Goal: Task Accomplishment & Management: Complete application form

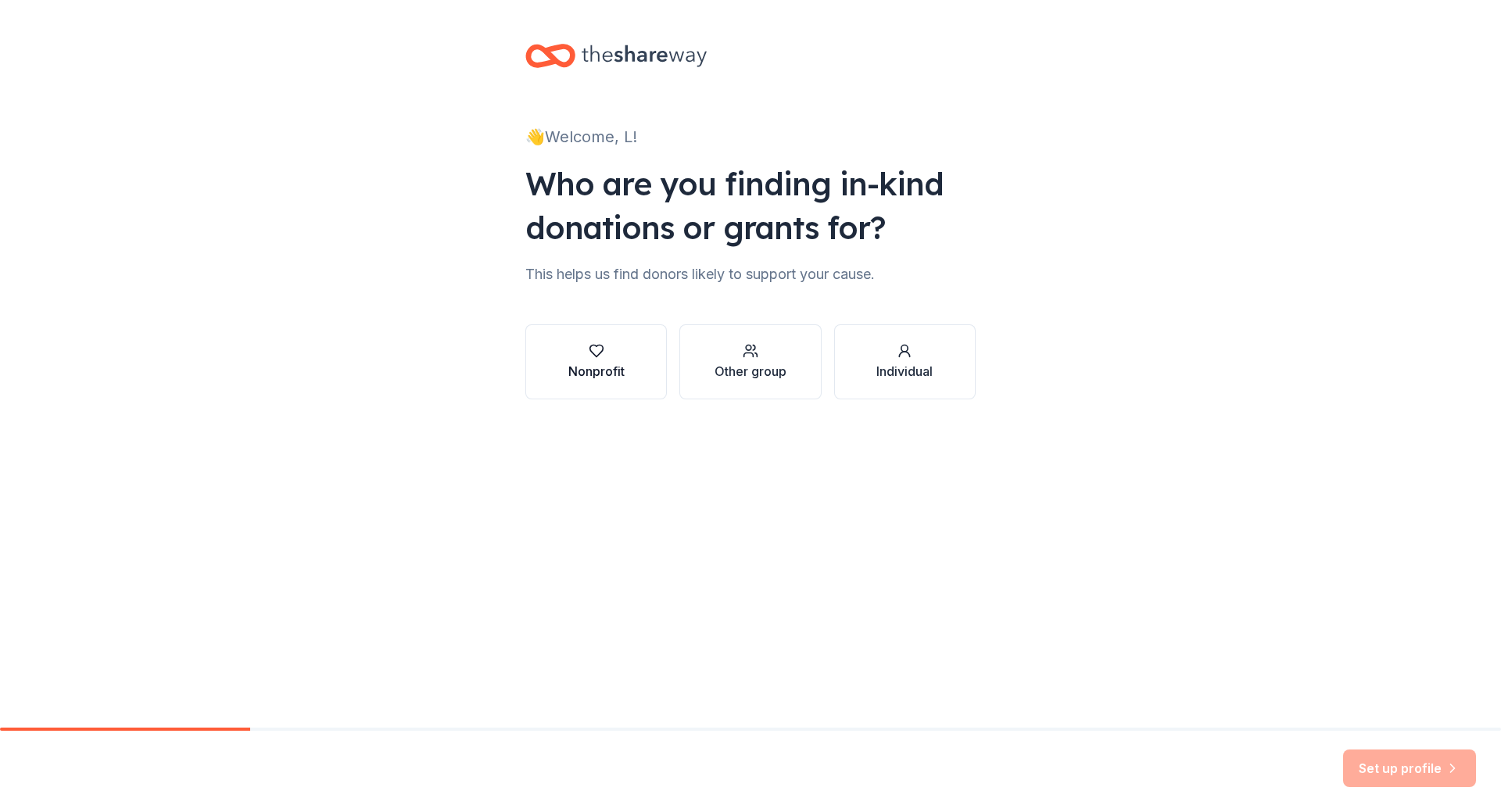
click at [593, 359] on div "Nonprofit" at bounding box center [596, 362] width 56 height 38
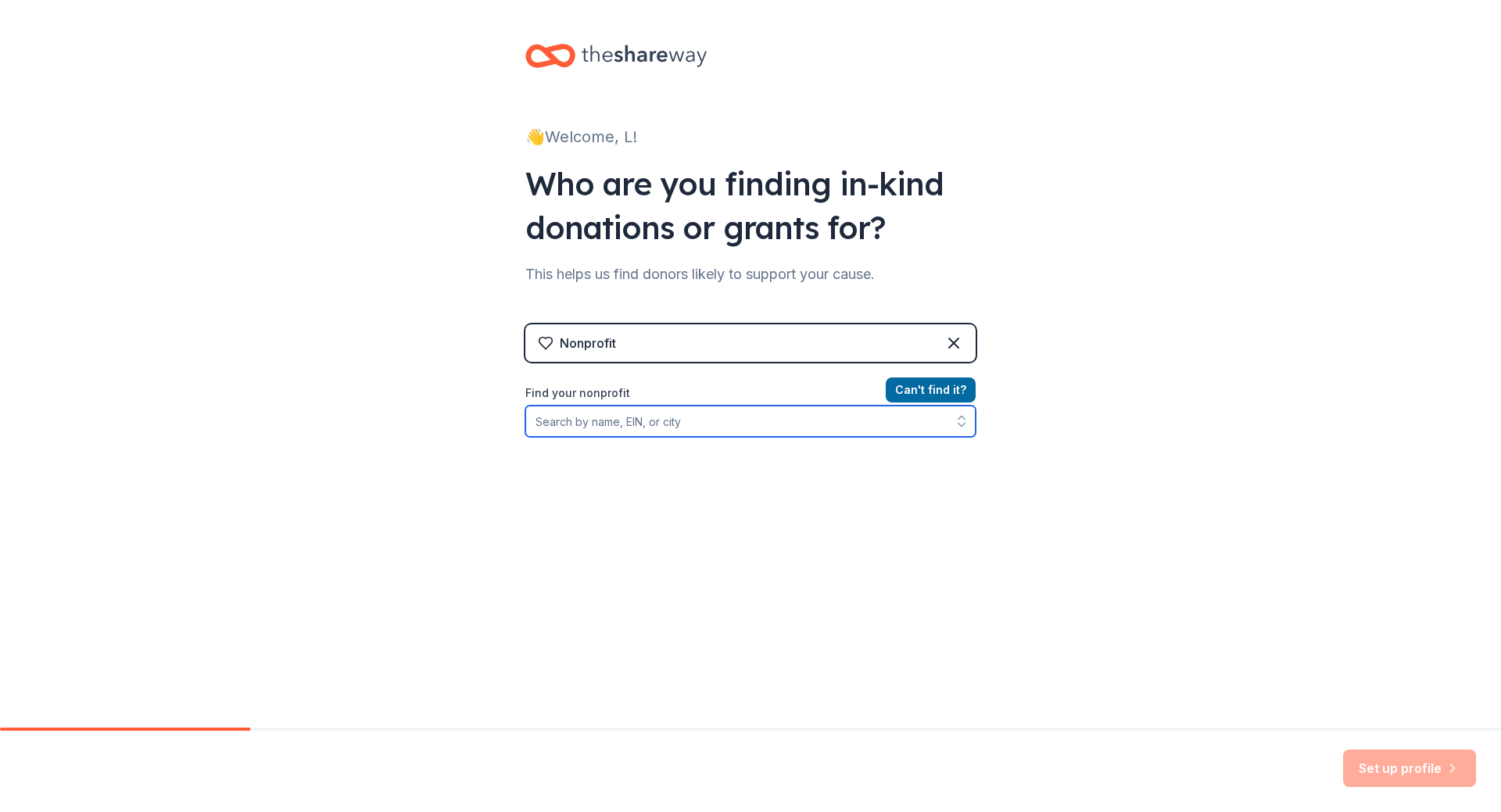
click at [654, 427] on input "Find your nonprofit" at bounding box center [750, 422] width 450 height 31
click at [566, 428] on input "Find your nonprofit" at bounding box center [750, 422] width 450 height 31
paste input "[US_EMPLOYER_IDENTIFICATION_NUMBER]"
type input "[US_EMPLOYER_IDENTIFICATION_NUMBER]"
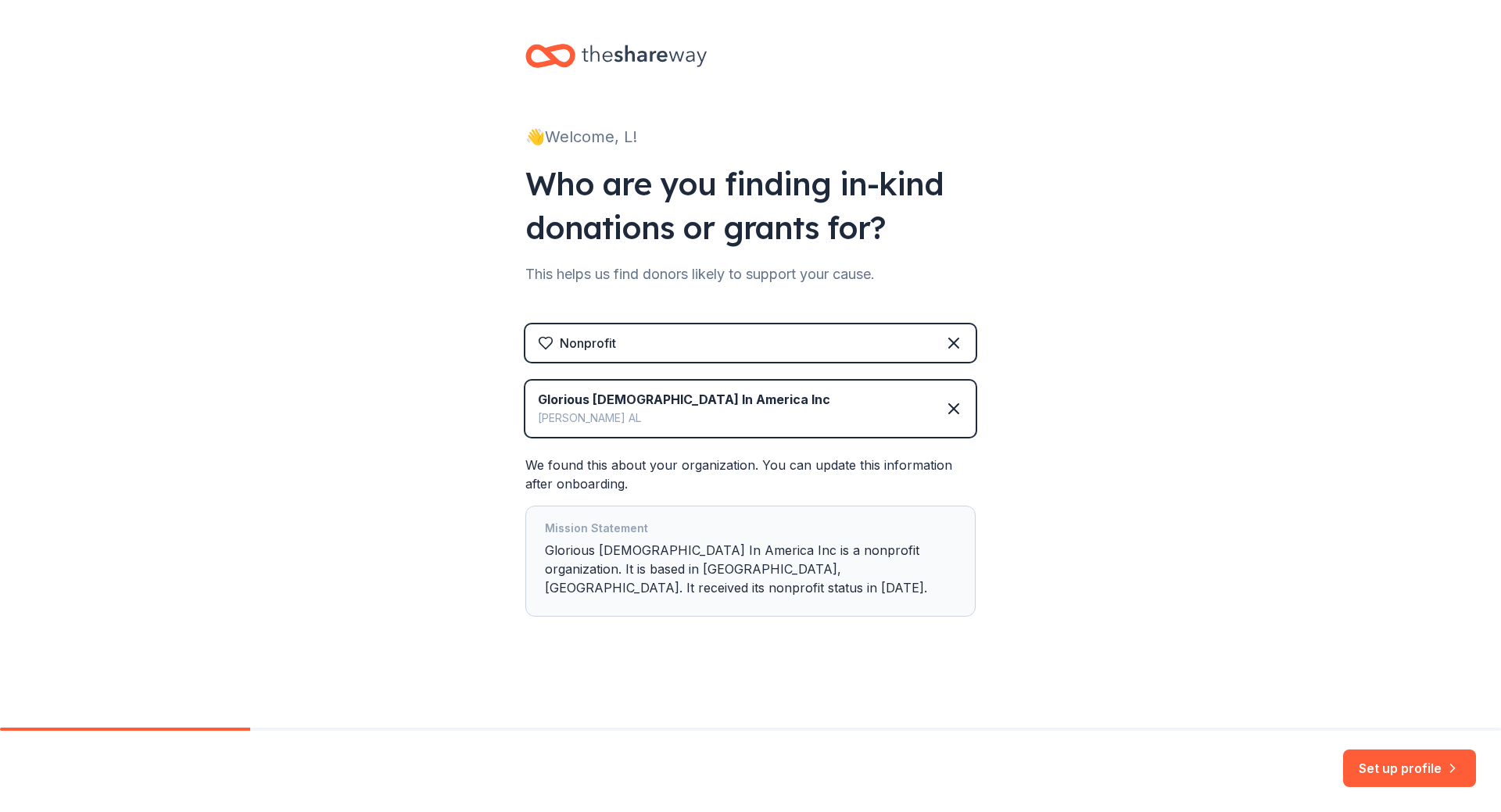
click at [612, 566] on div "Mission Statement Glorious [DEMOGRAPHIC_DATA] In America Inc is a nonprofit org…" at bounding box center [750, 561] width 411 height 85
drag, startPoint x: 543, startPoint y: 556, endPoint x: 562, endPoint y: 554, distance: 19.1
click at [552, 556] on div "Mission Statement Glorious [DEMOGRAPHIC_DATA] In America Inc is a nonprofit org…" at bounding box center [750, 561] width 450 height 111
click at [592, 550] on div "Mission Statement Glorious [DEMOGRAPHIC_DATA] In America Inc is a nonprofit org…" at bounding box center [750, 561] width 411 height 85
click at [1388, 773] on button "Set up profile" at bounding box center [1410, 768] width 133 height 38
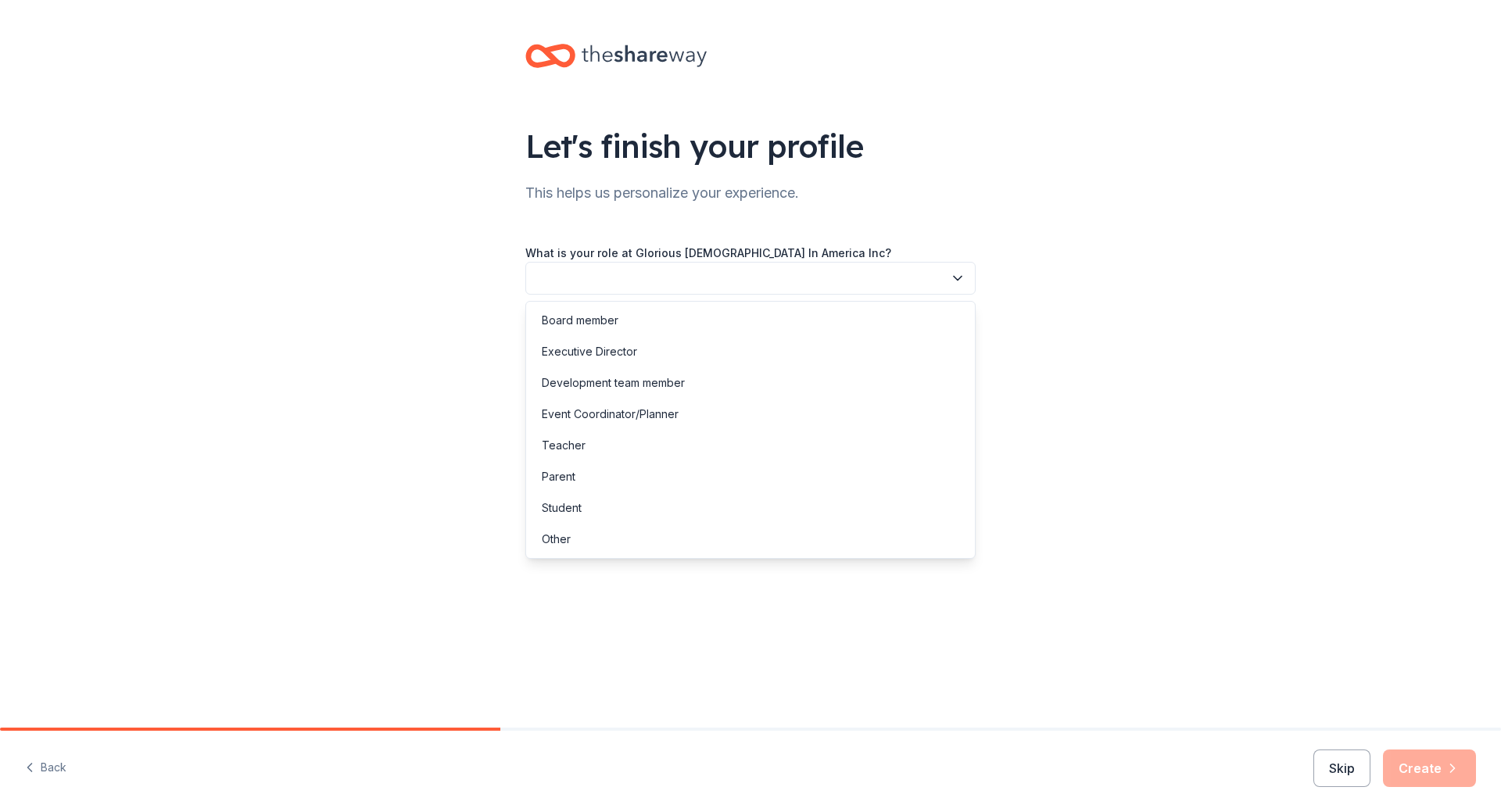
click at [760, 286] on button "button" at bounding box center [750, 279] width 450 height 33
click at [703, 450] on div "Teacher" at bounding box center [750, 445] width 442 height 31
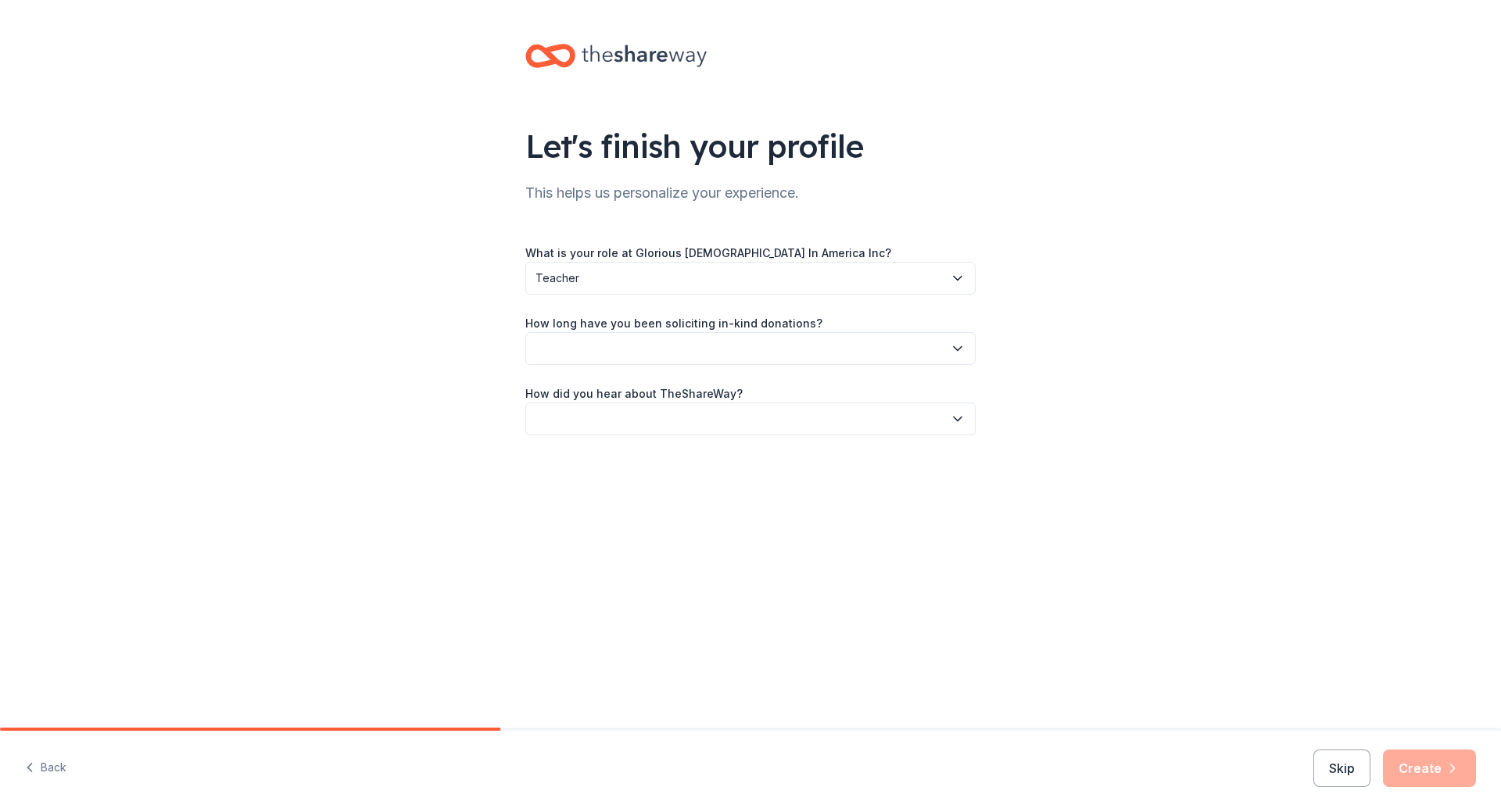
click at [667, 344] on button "button" at bounding box center [750, 348] width 450 height 33
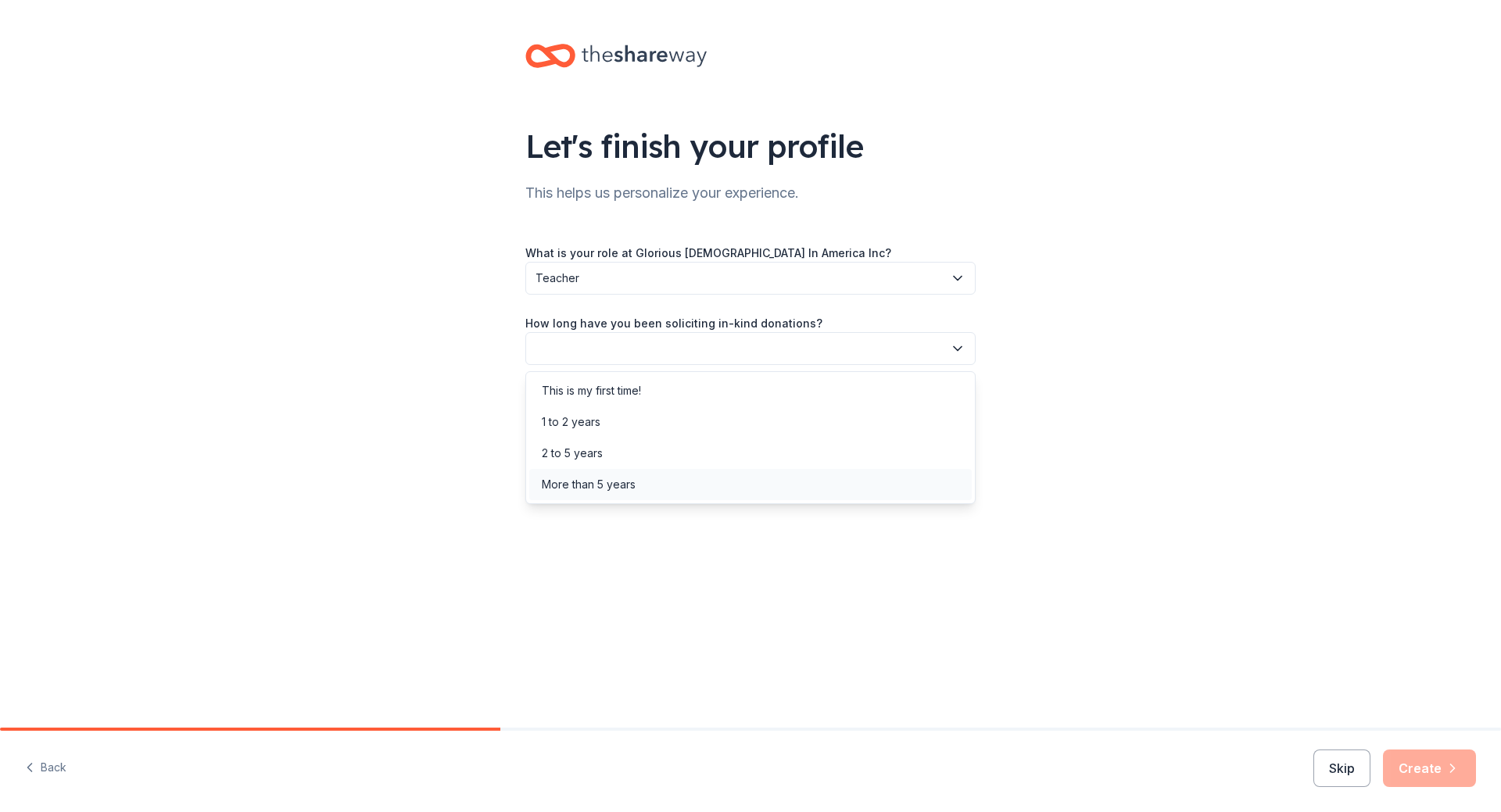
click at [671, 489] on div "More than 5 years" at bounding box center [750, 485] width 442 height 31
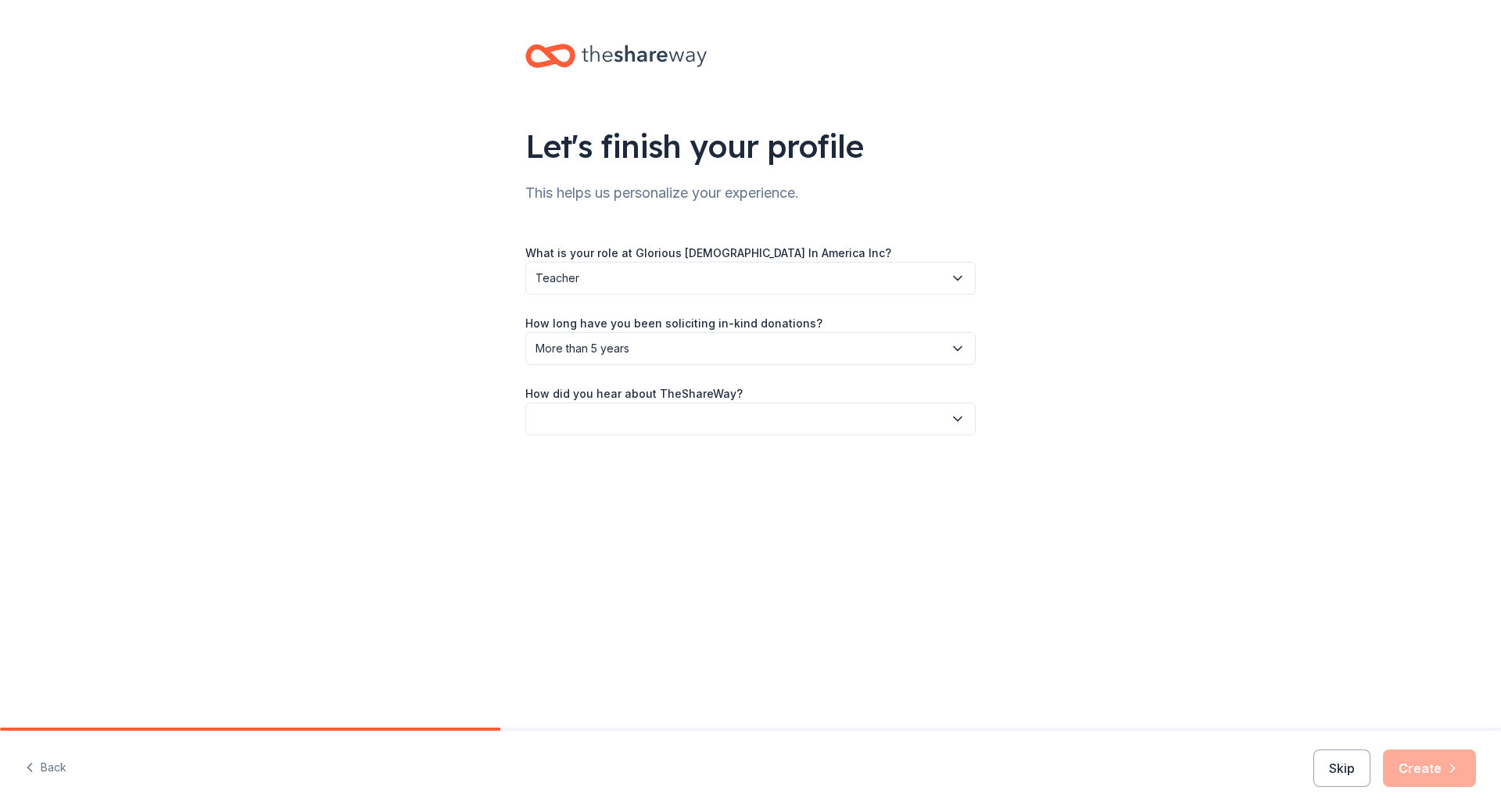
click at [658, 422] on button "button" at bounding box center [750, 419] width 450 height 33
click at [647, 523] on div "Social media" at bounding box center [750, 524] width 442 height 31
click at [1418, 761] on button "Create" at bounding box center [1429, 768] width 93 height 38
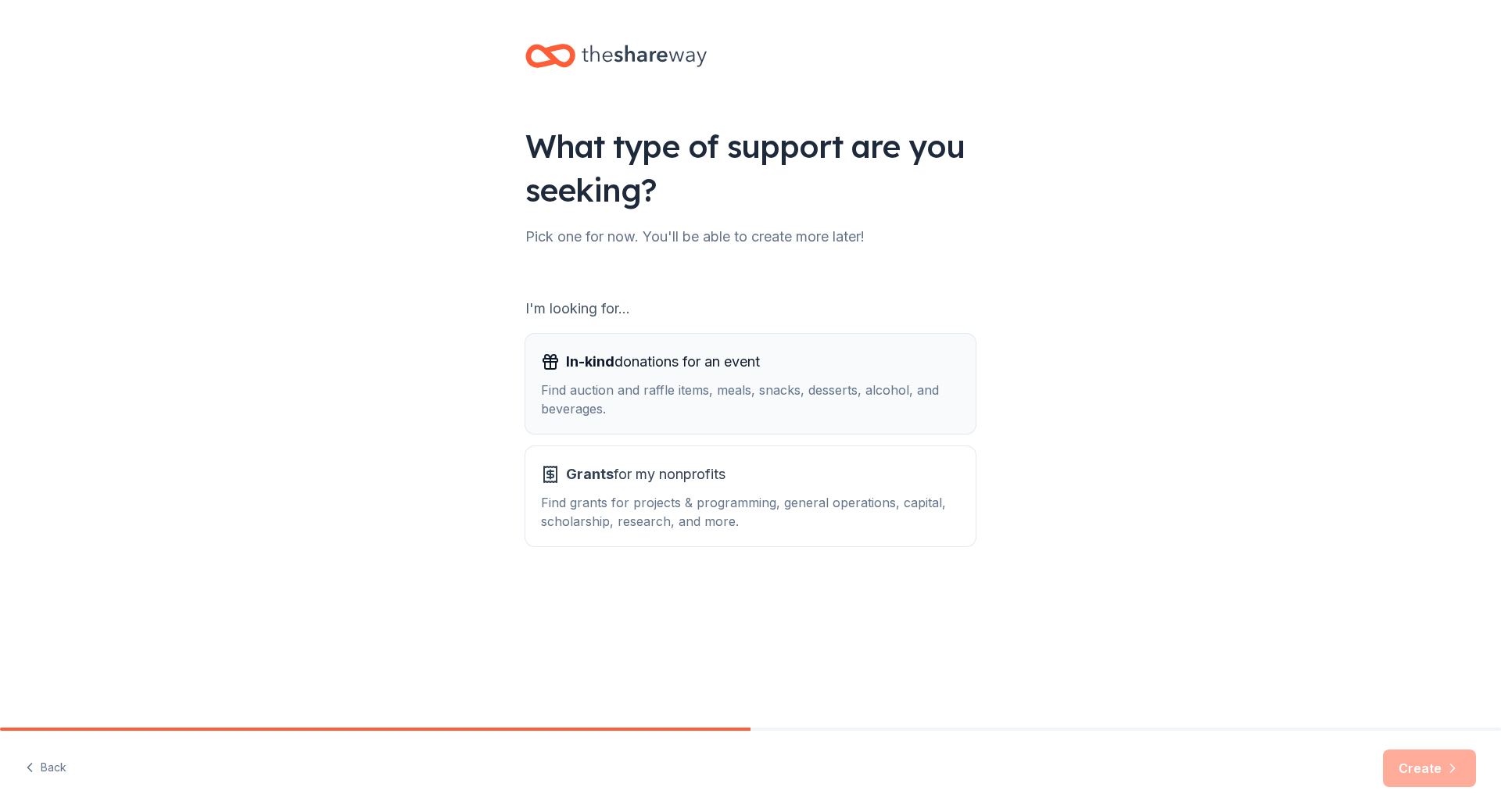
click at [709, 377] on div "In-kind donations for an event Find auction and raffle items, meals, snacks, de…" at bounding box center [750, 384] width 419 height 69
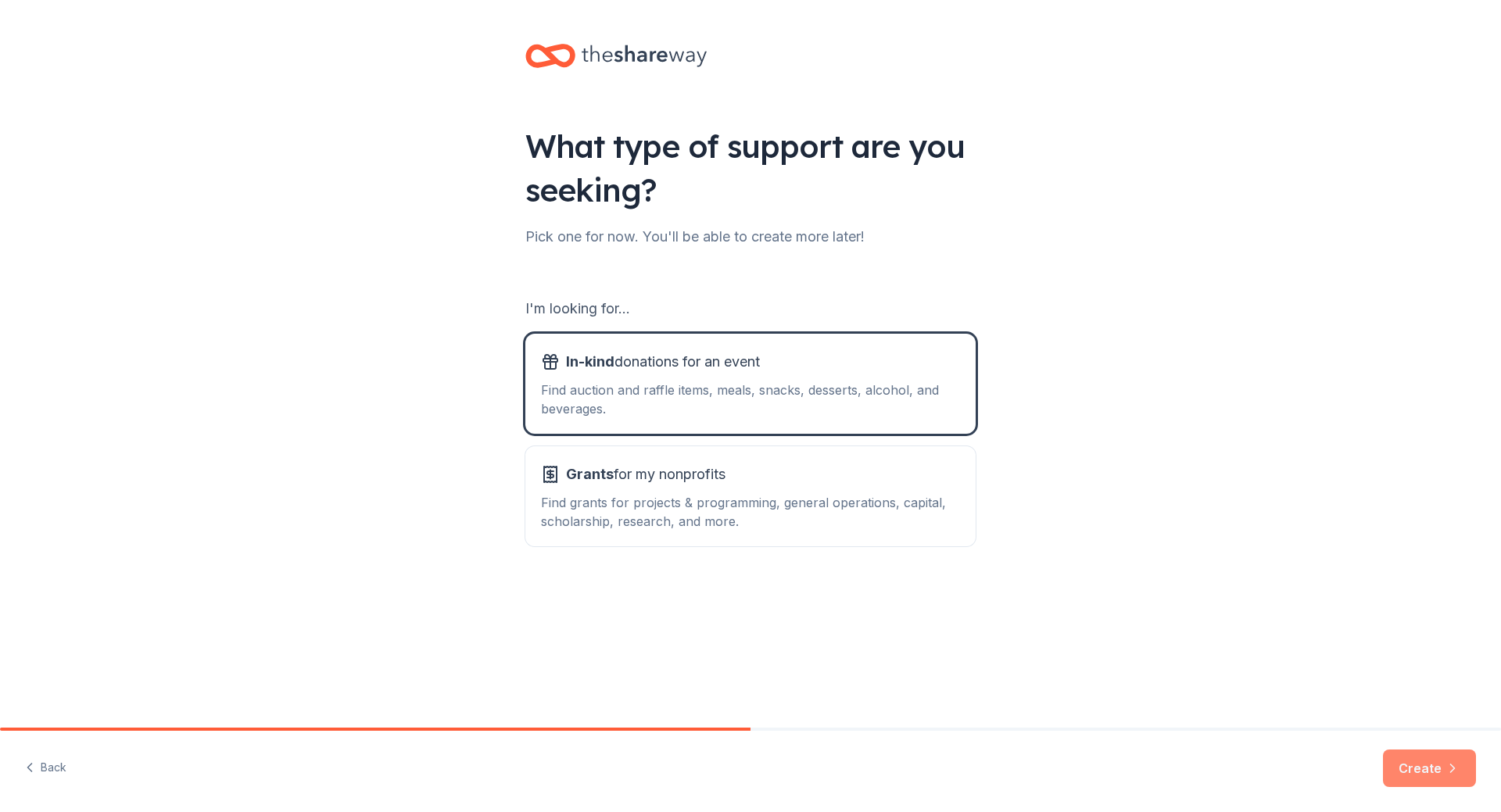
click at [1448, 767] on icon "button" at bounding box center [1452, 768] width 16 height 16
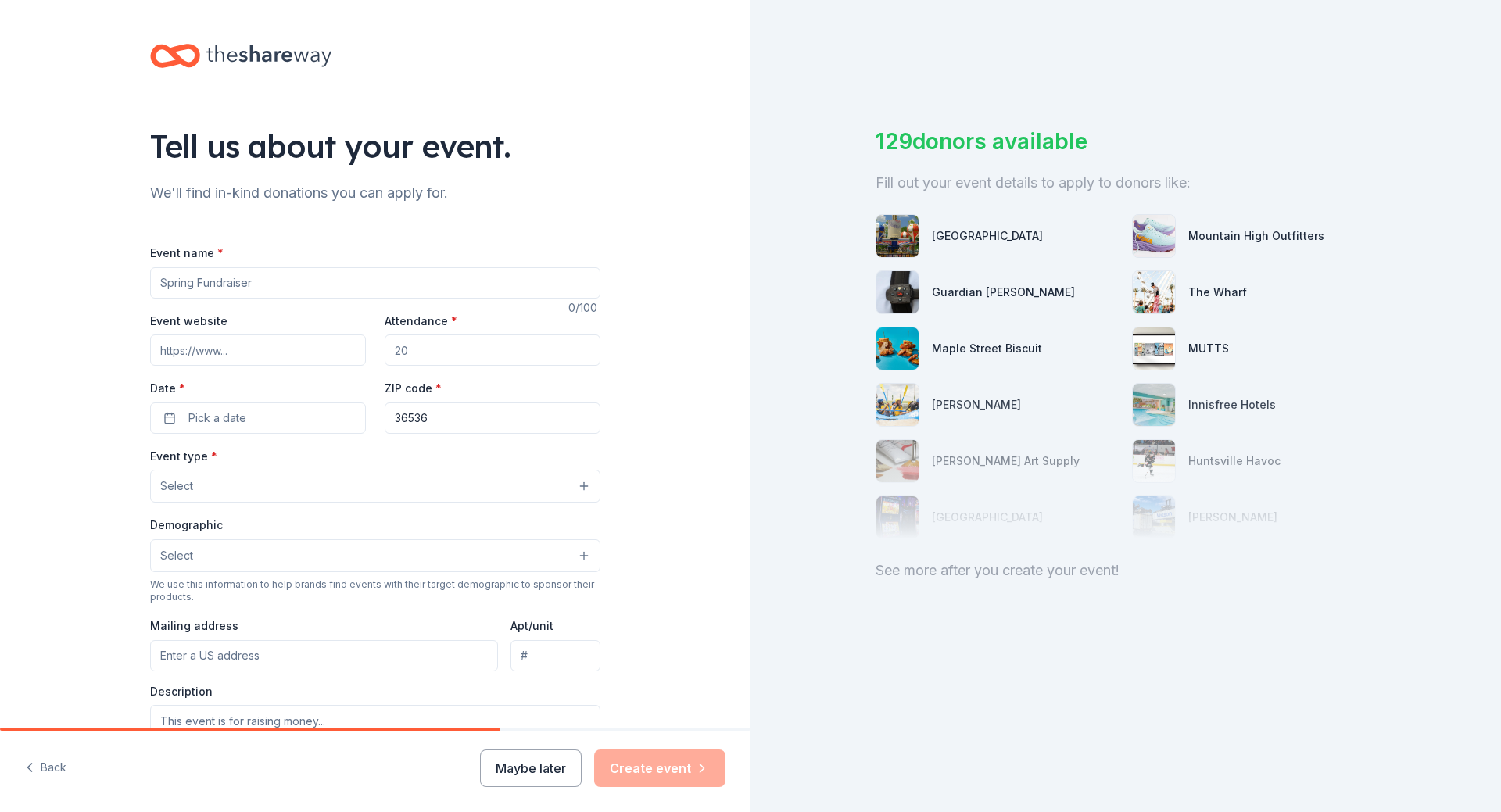
click at [278, 284] on input "Event name *" at bounding box center [376, 283] width 450 height 31
click at [279, 284] on input "Event name *" at bounding box center [376, 283] width 450 height 31
type input "Marriage Conference"
type input "100"
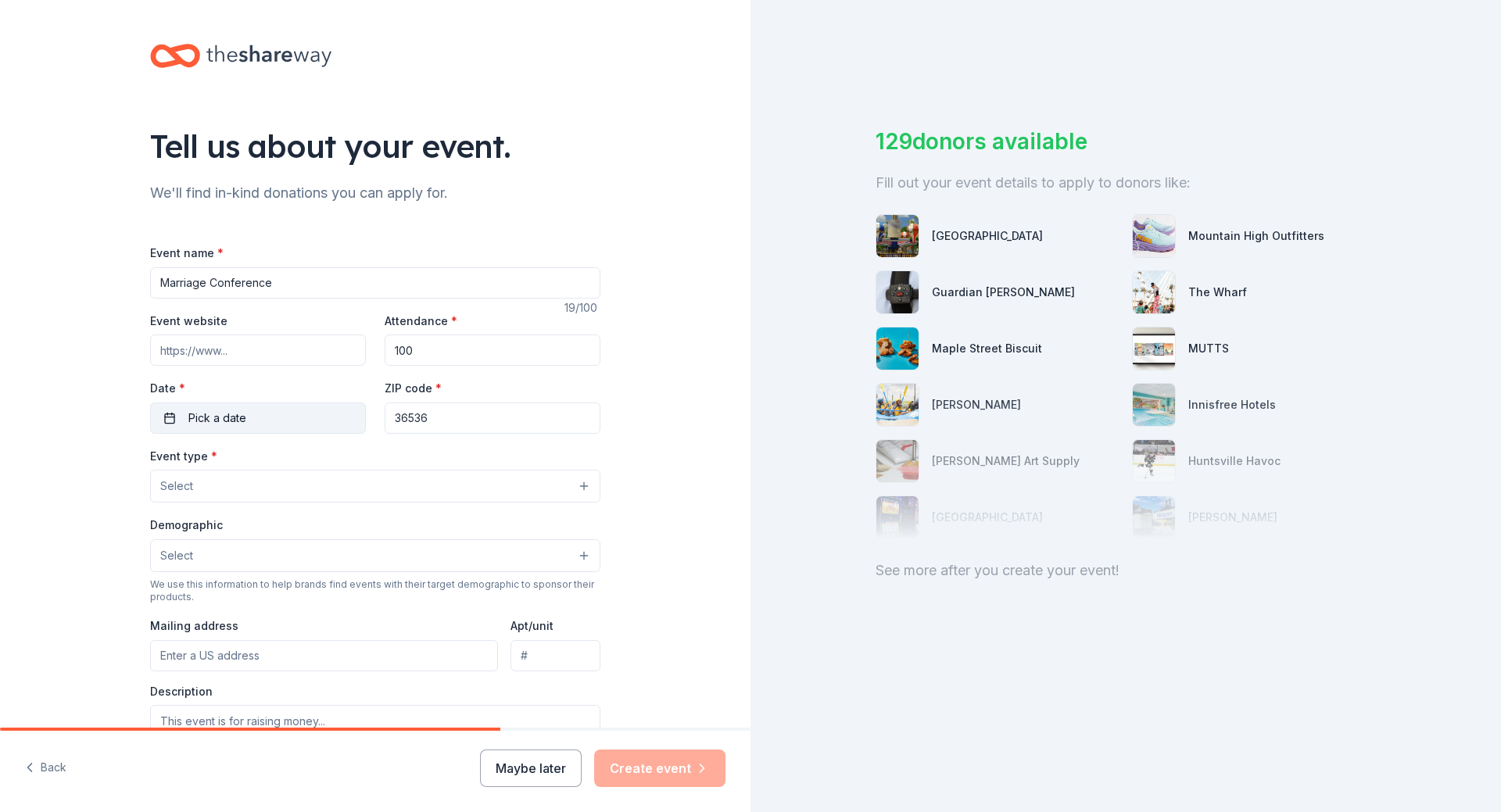
click at [255, 414] on button "Pick a date" at bounding box center [258, 418] width 215 height 31
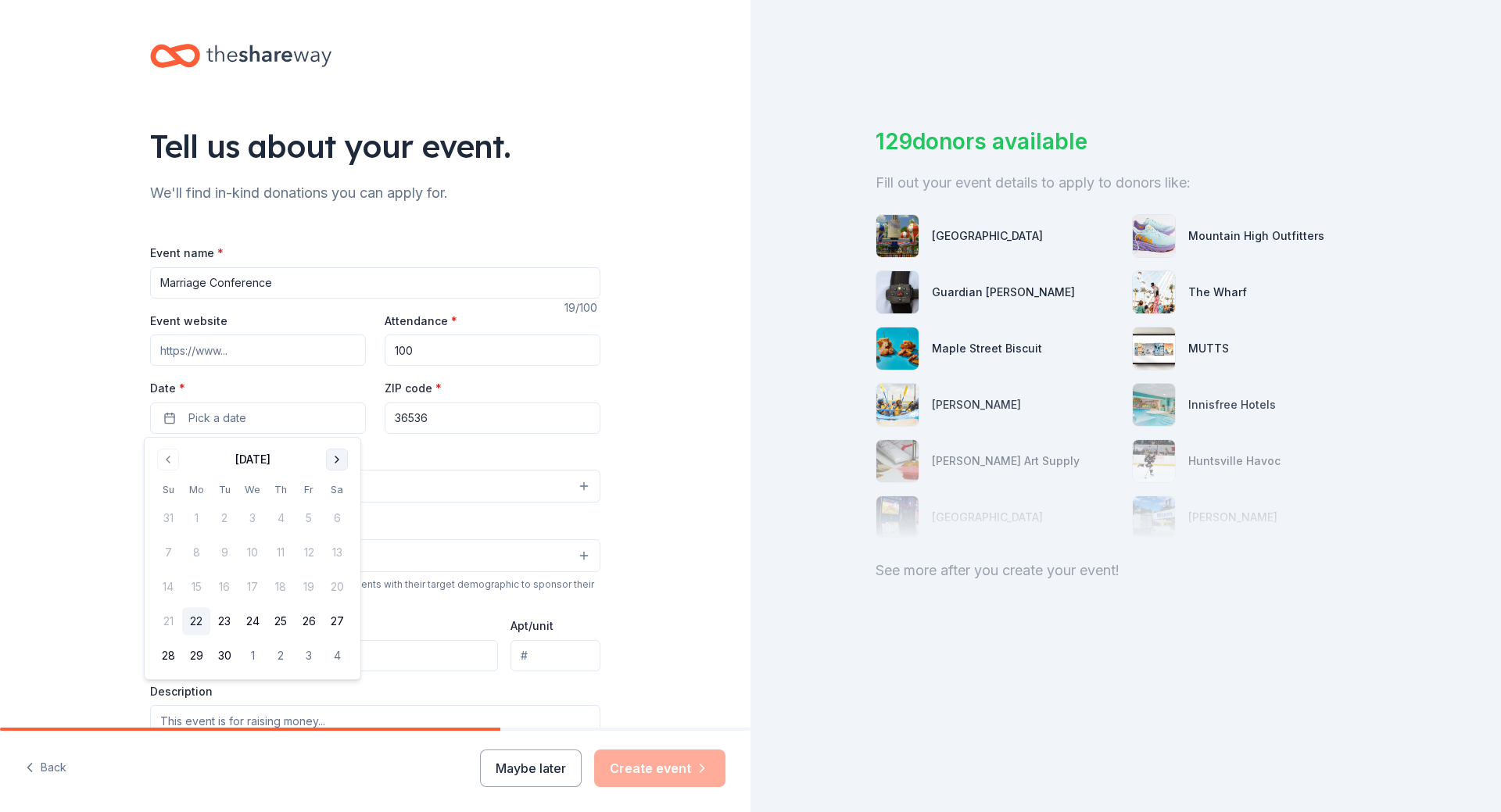
click at [333, 453] on button "Go to next month" at bounding box center [337, 459] width 22 height 22
click at [335, 585] on button "18" at bounding box center [337, 587] width 28 height 28
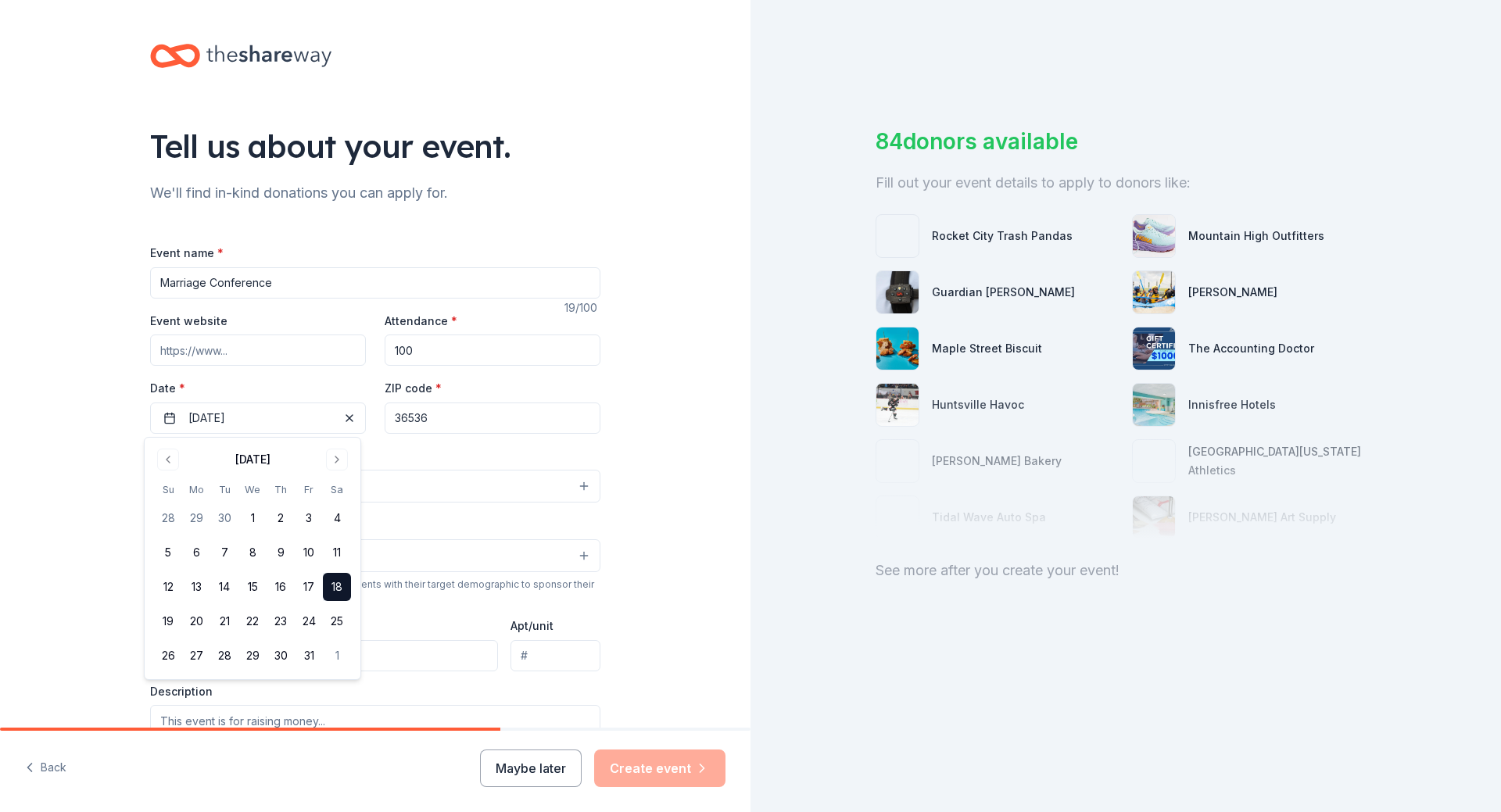
click at [0, 405] on div "Tell us about your event. We'll find in-kind donations you can apply for. Event…" at bounding box center [375, 520] width 750 height 1040
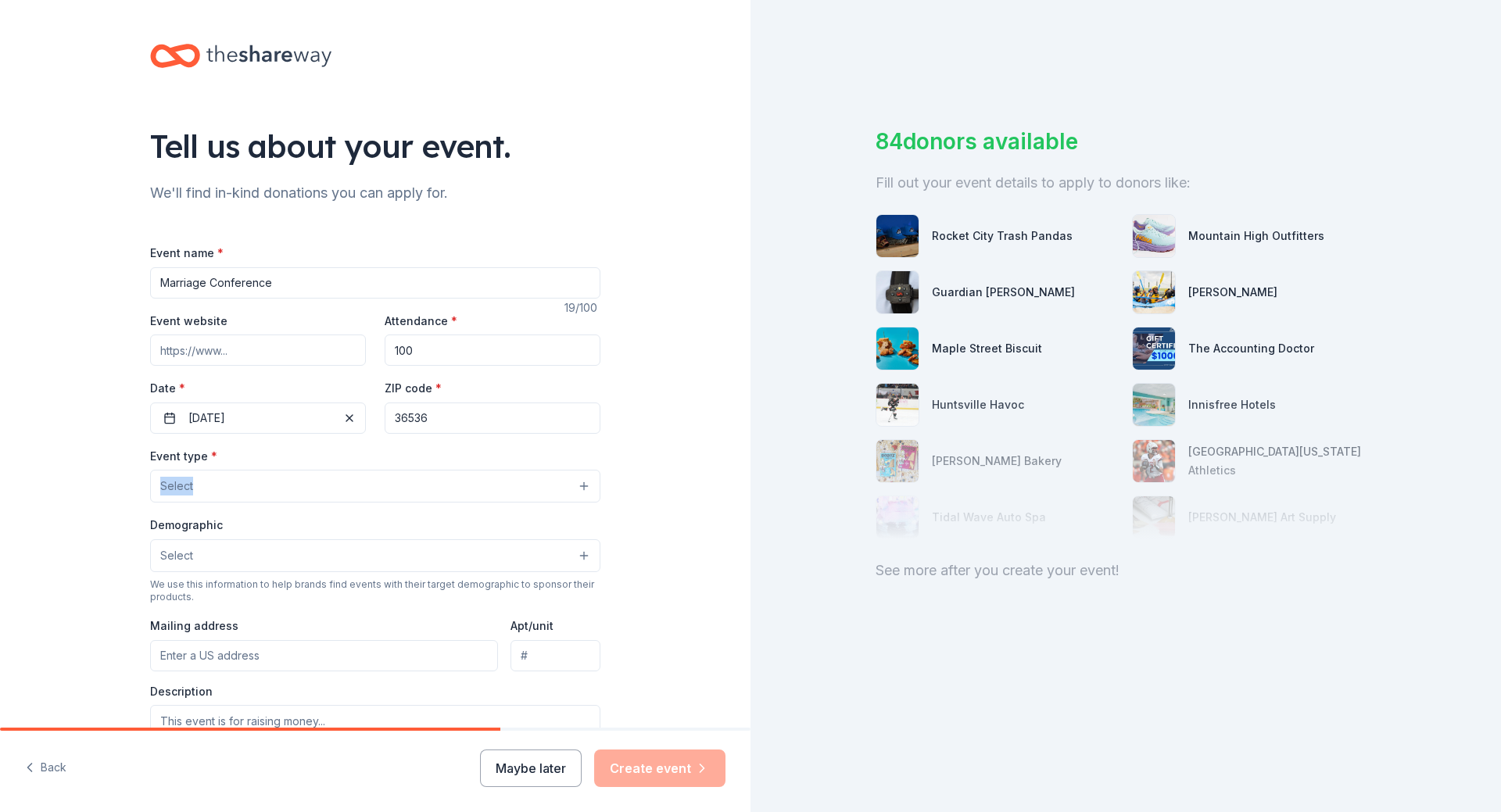
click at [202, 472] on div "Event type * Select" at bounding box center [376, 474] width 450 height 57
click at [210, 486] on button "Select" at bounding box center [376, 487] width 450 height 33
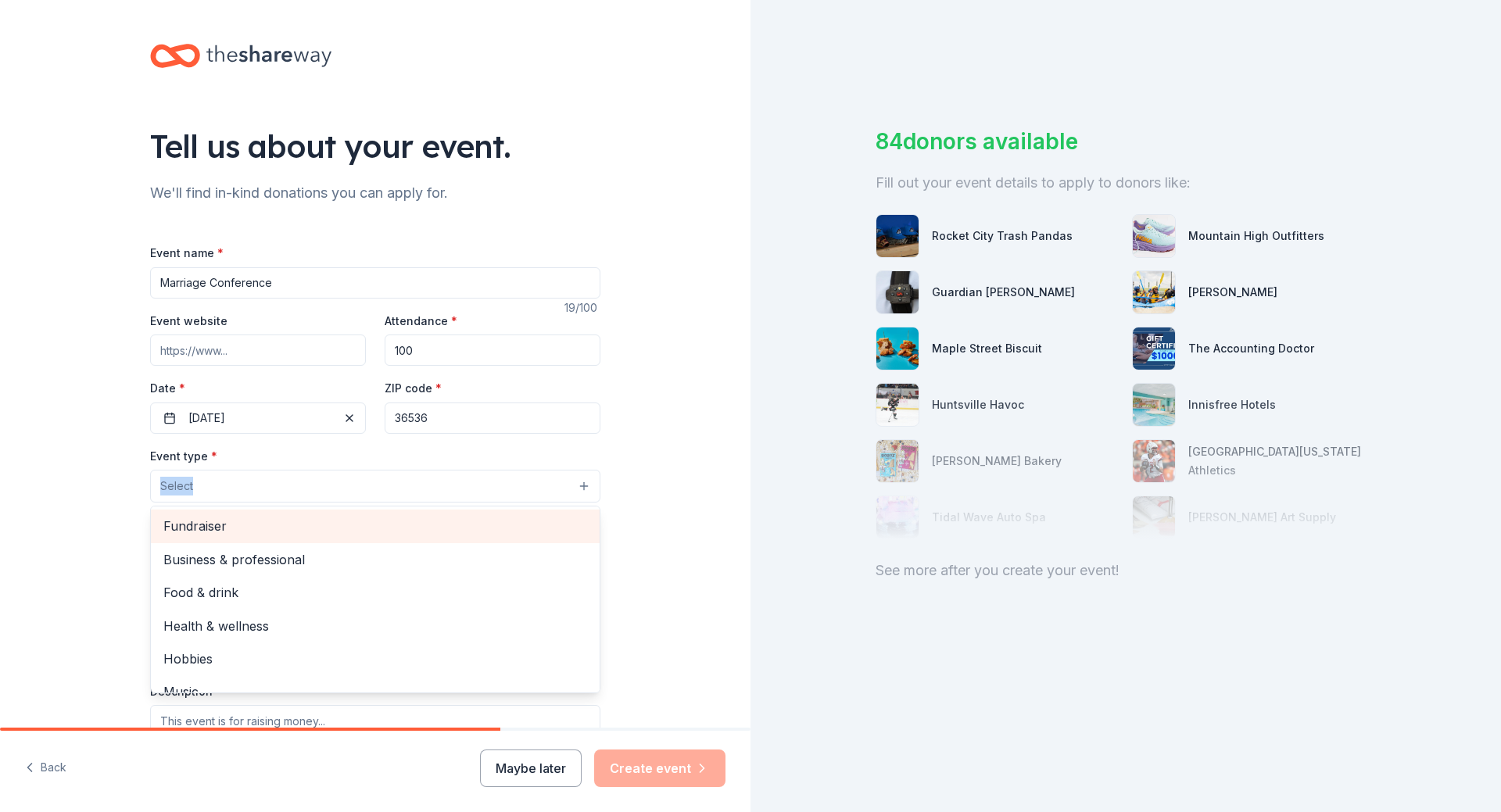
click at [234, 533] on span "Fundraiser" at bounding box center [375, 526] width 423 height 21
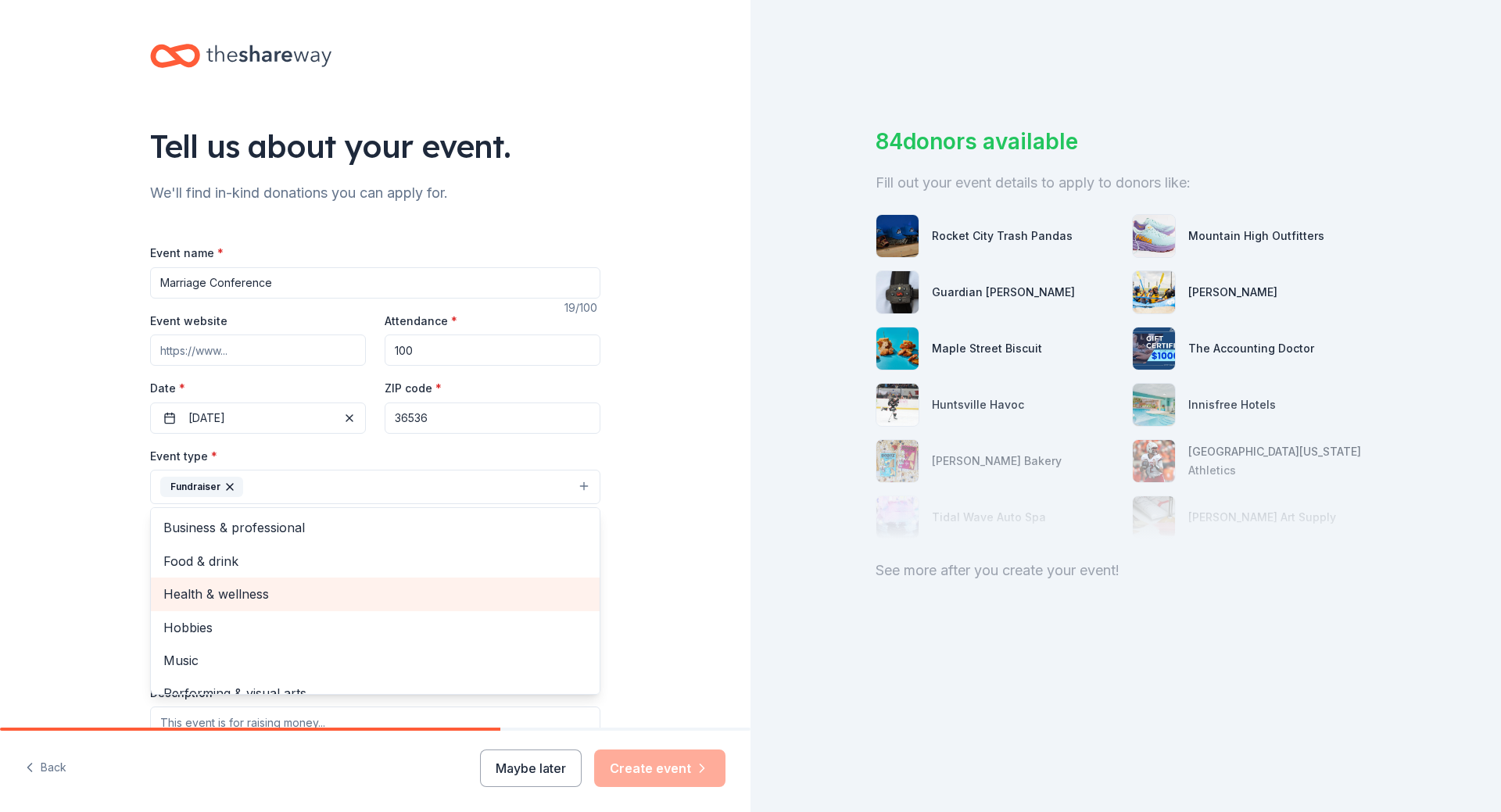
click at [278, 598] on span "Health & wellness" at bounding box center [375, 593] width 423 height 21
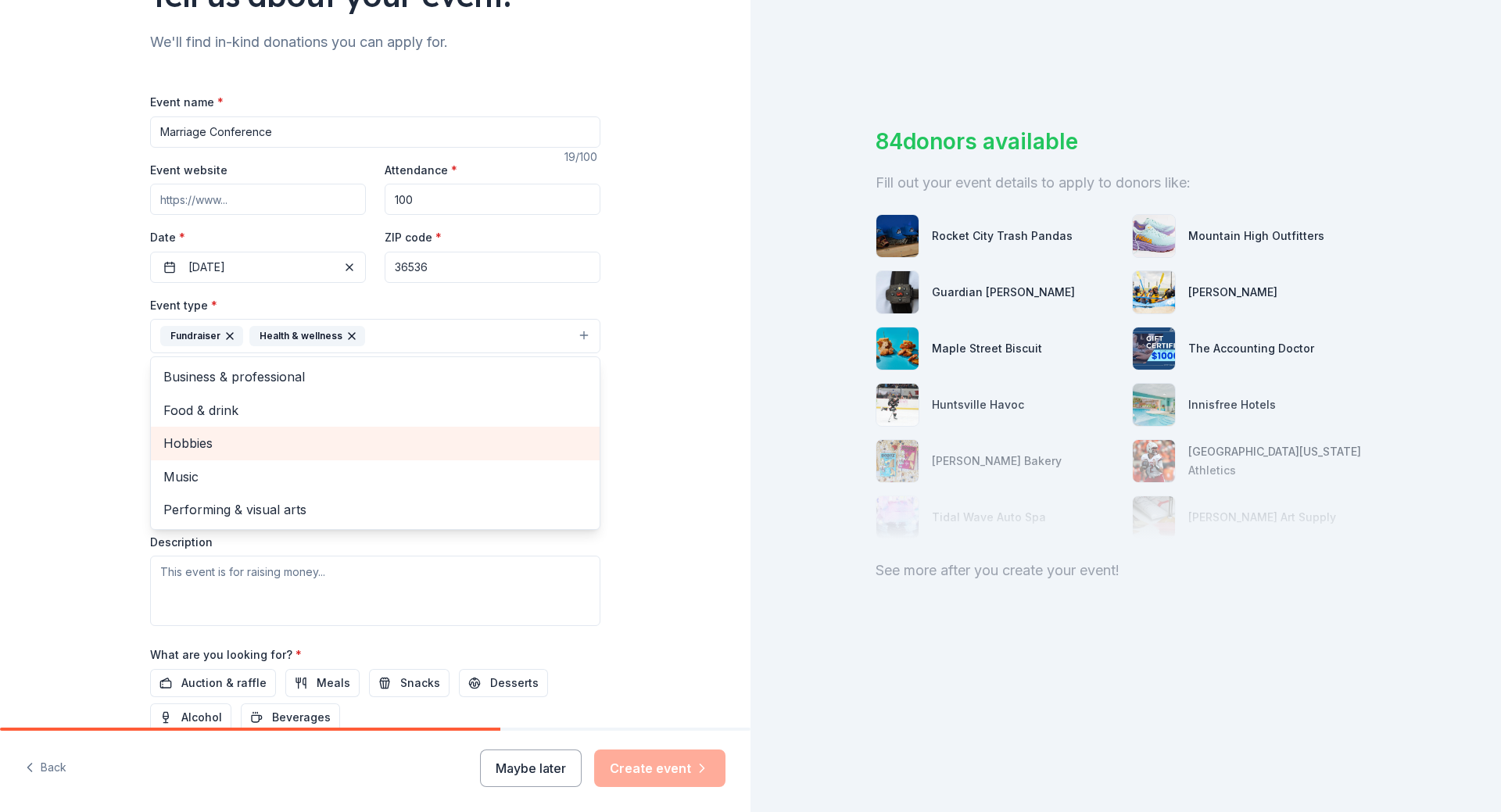
scroll to position [156, 0]
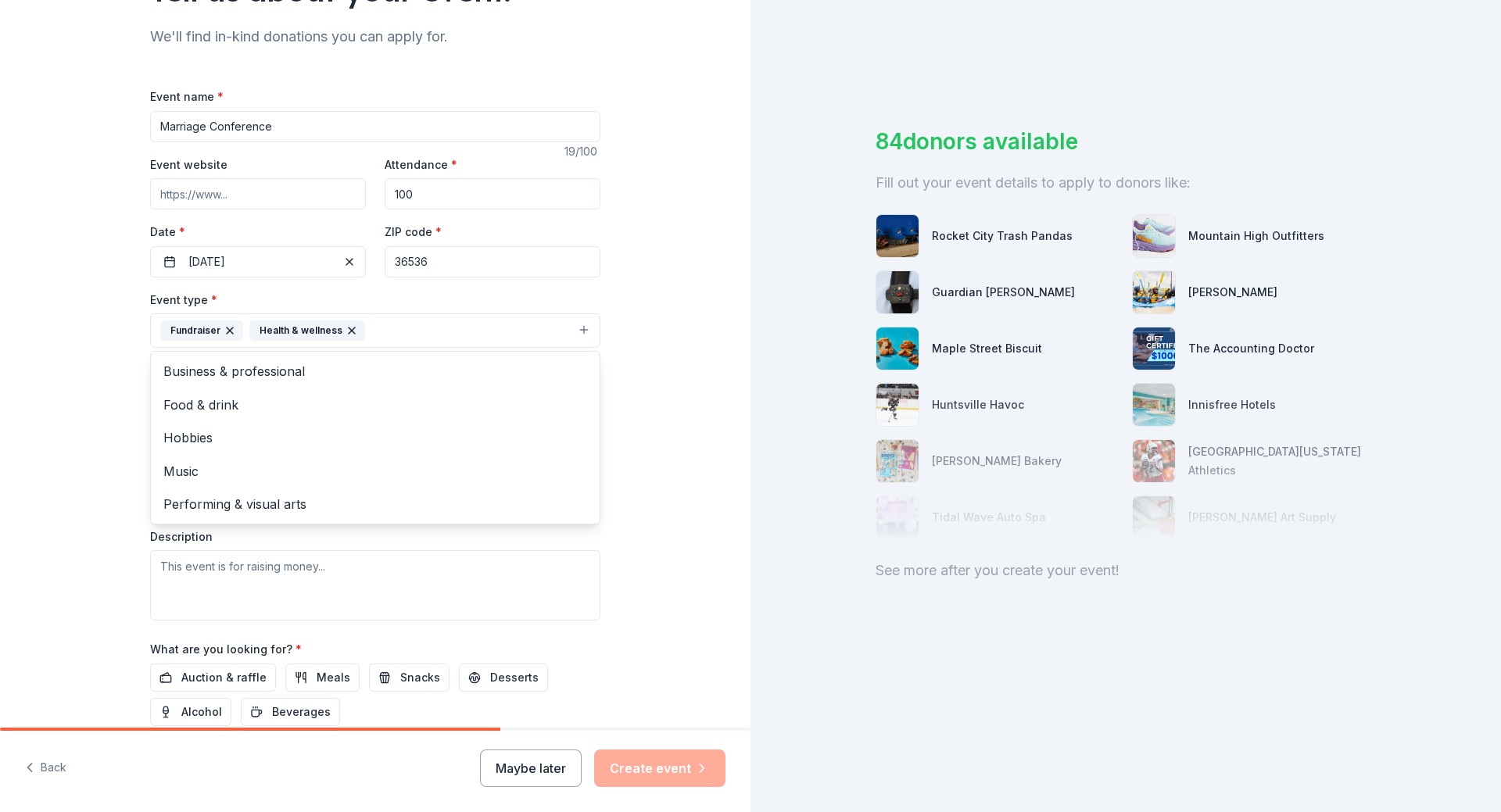
click at [56, 436] on div "Tell us about your event. We'll find in-kind donations you can apply for. Event…" at bounding box center [375, 365] width 750 height 1042
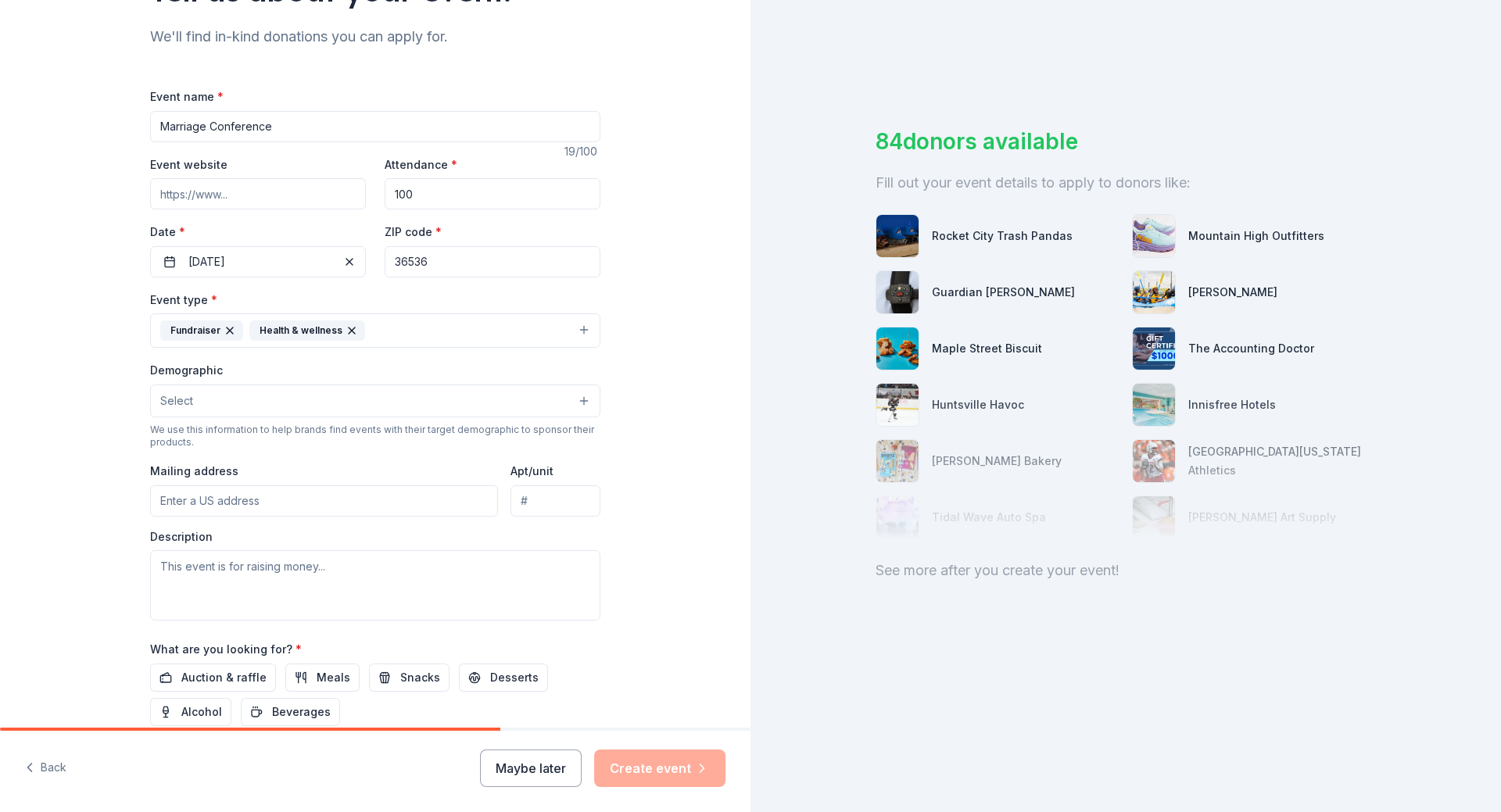
click at [199, 392] on button "Select" at bounding box center [376, 401] width 450 height 33
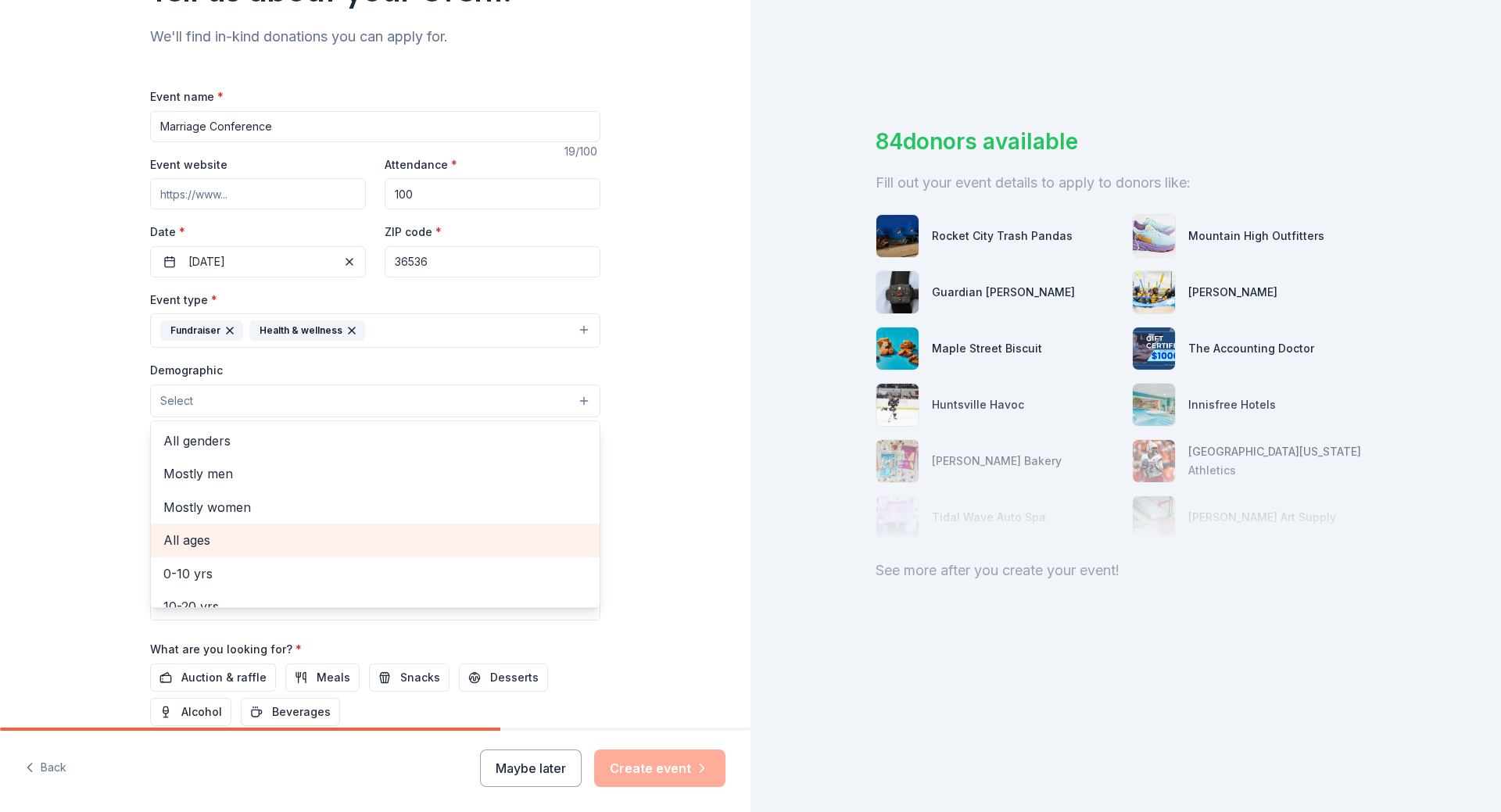
click at [237, 534] on span "All ages" at bounding box center [375, 540] width 423 height 21
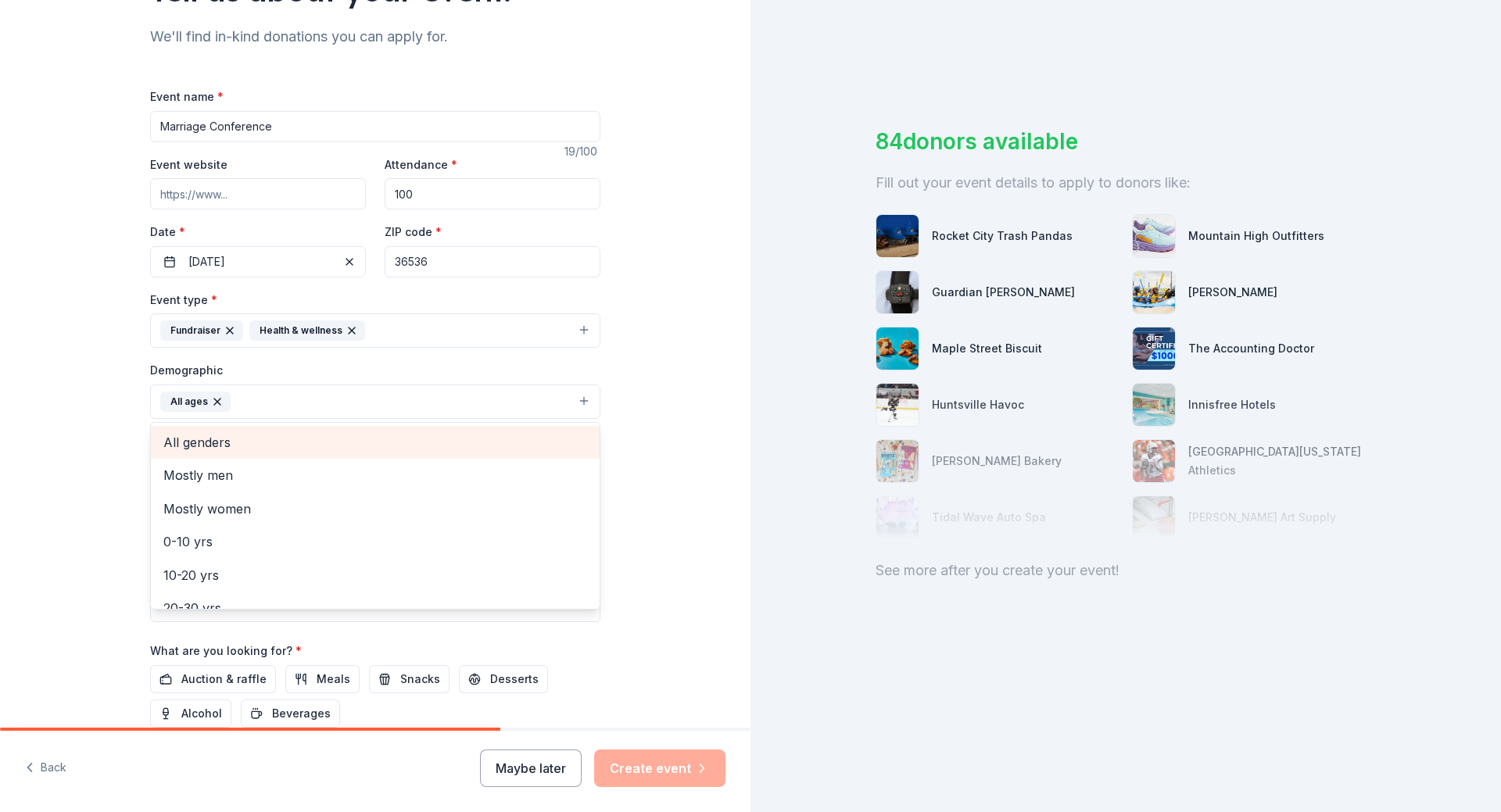
click at [225, 442] on span "All genders" at bounding box center [375, 442] width 423 height 21
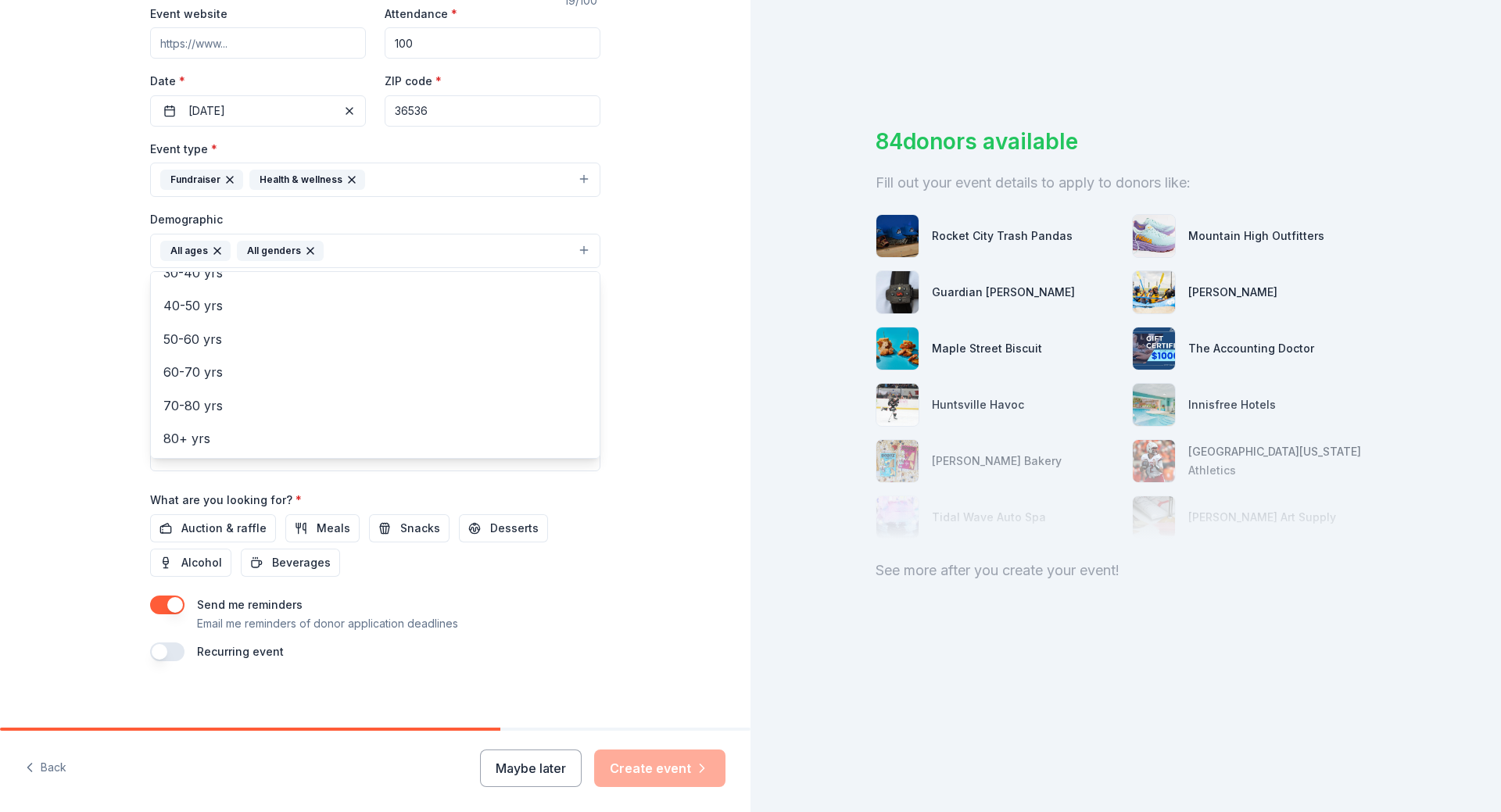
scroll to position [316, 0]
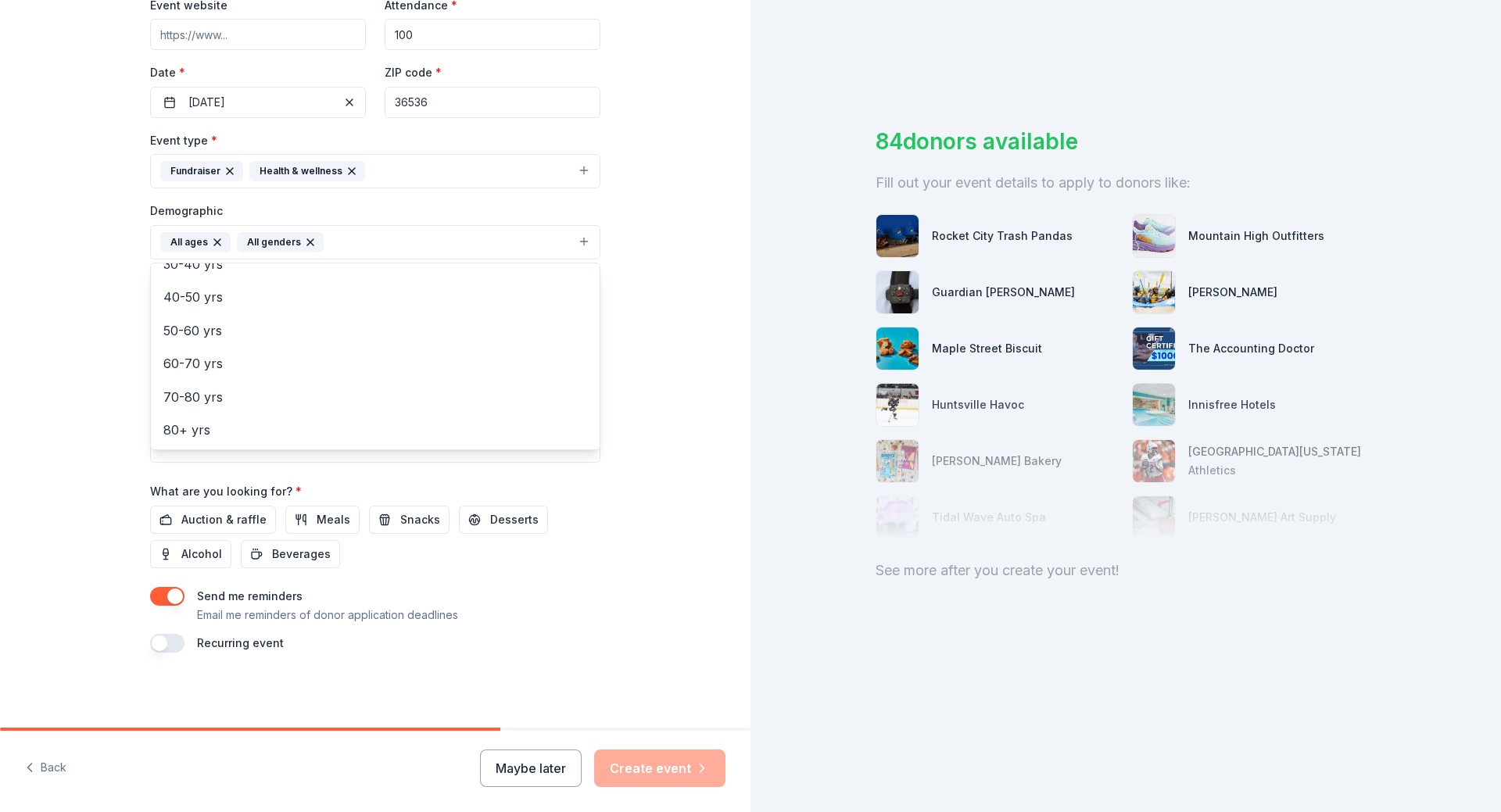
click at [19, 316] on div "Tell us about your event. We'll find in-kind donations you can apply for. Event…" at bounding box center [375, 206] width 750 height 1044
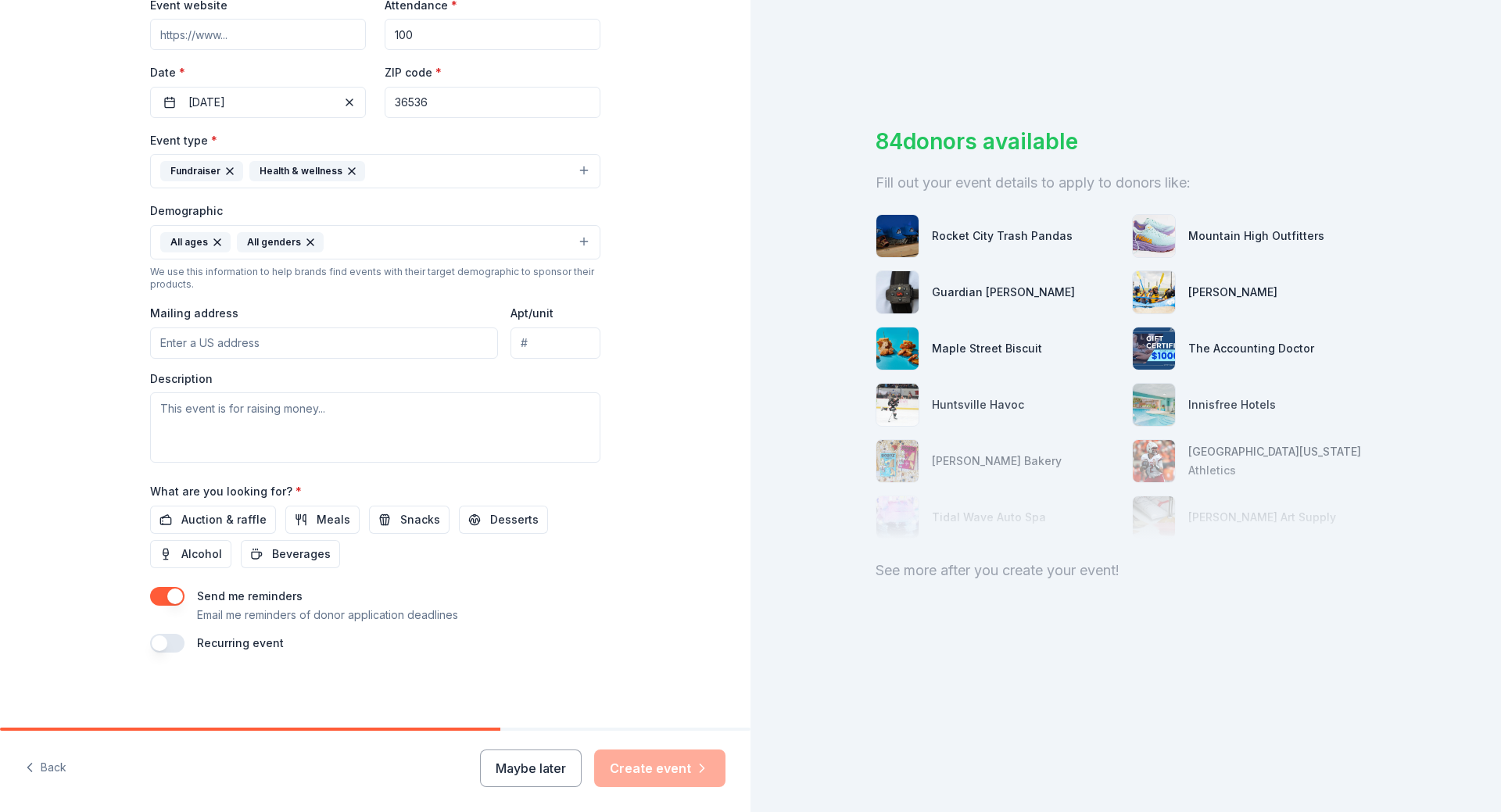
click at [349, 242] on button "All ages All genders" at bounding box center [376, 242] width 450 height 35
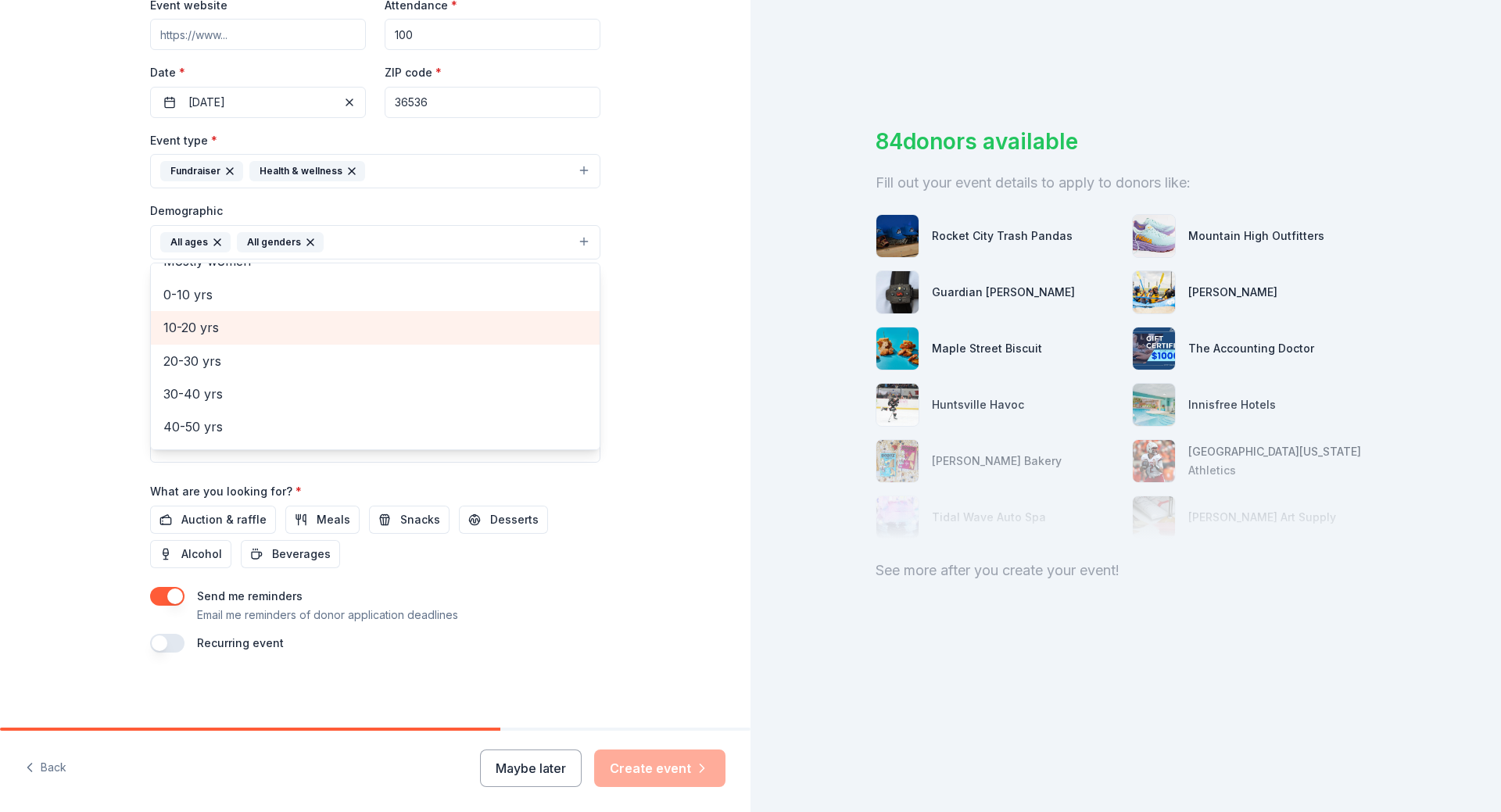
scroll to position [78, 0]
click at [224, 341] on span "20-30 yrs" at bounding box center [375, 337] width 423 height 21
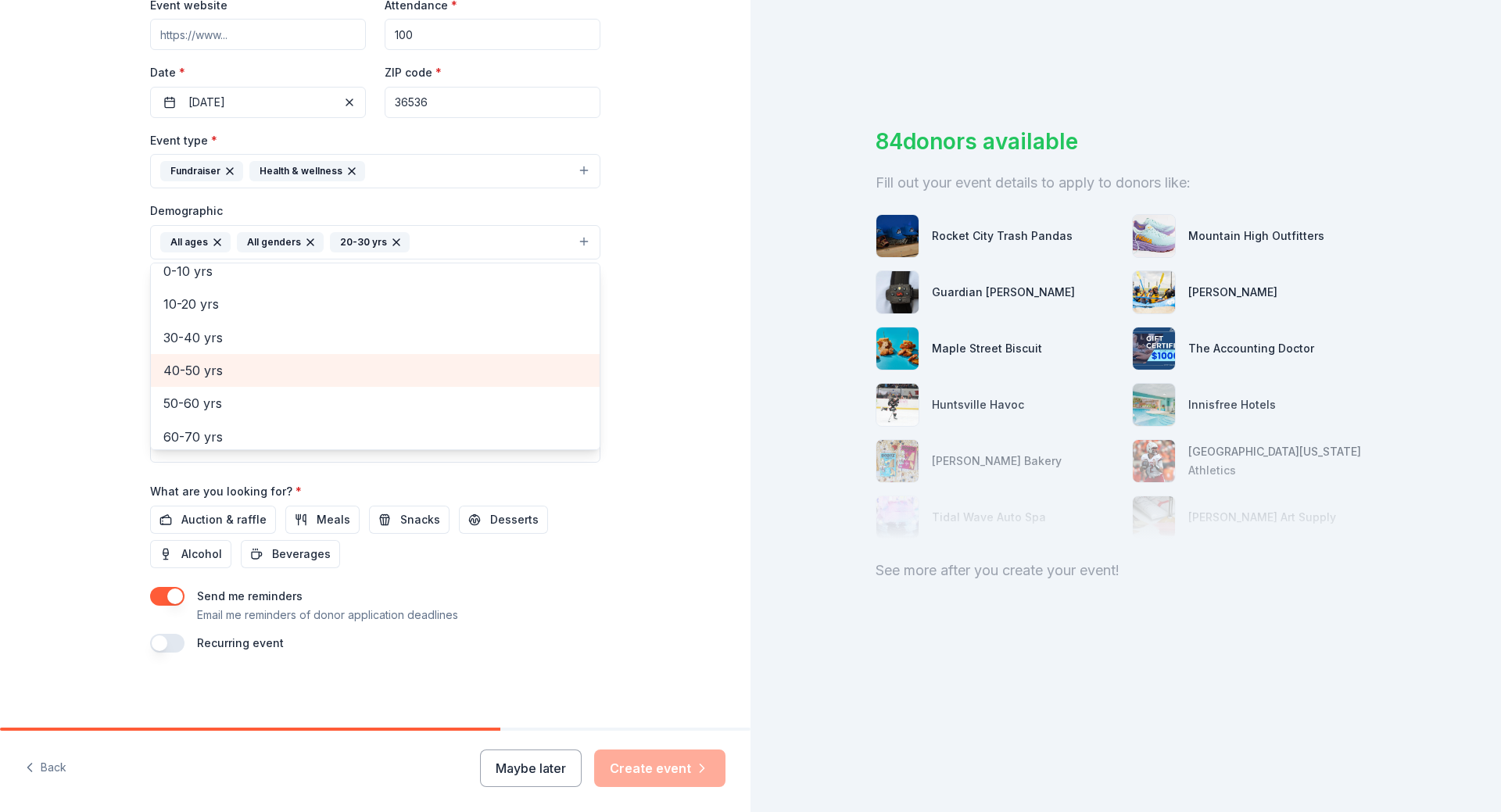
click at [222, 367] on span "40-50 yrs" at bounding box center [375, 370] width 423 height 21
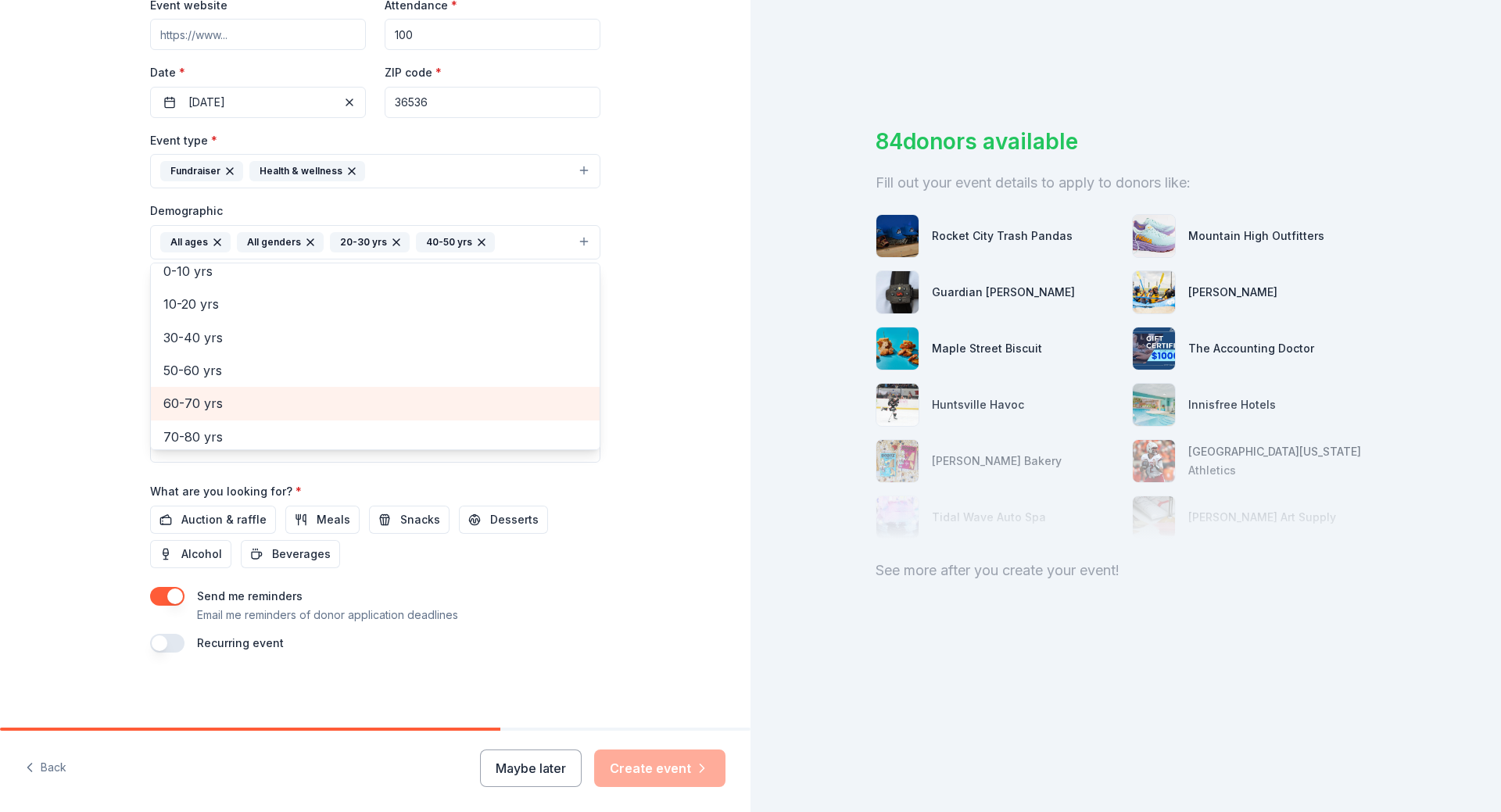
click at [224, 395] on span "60-70 yrs" at bounding box center [375, 403] width 423 height 21
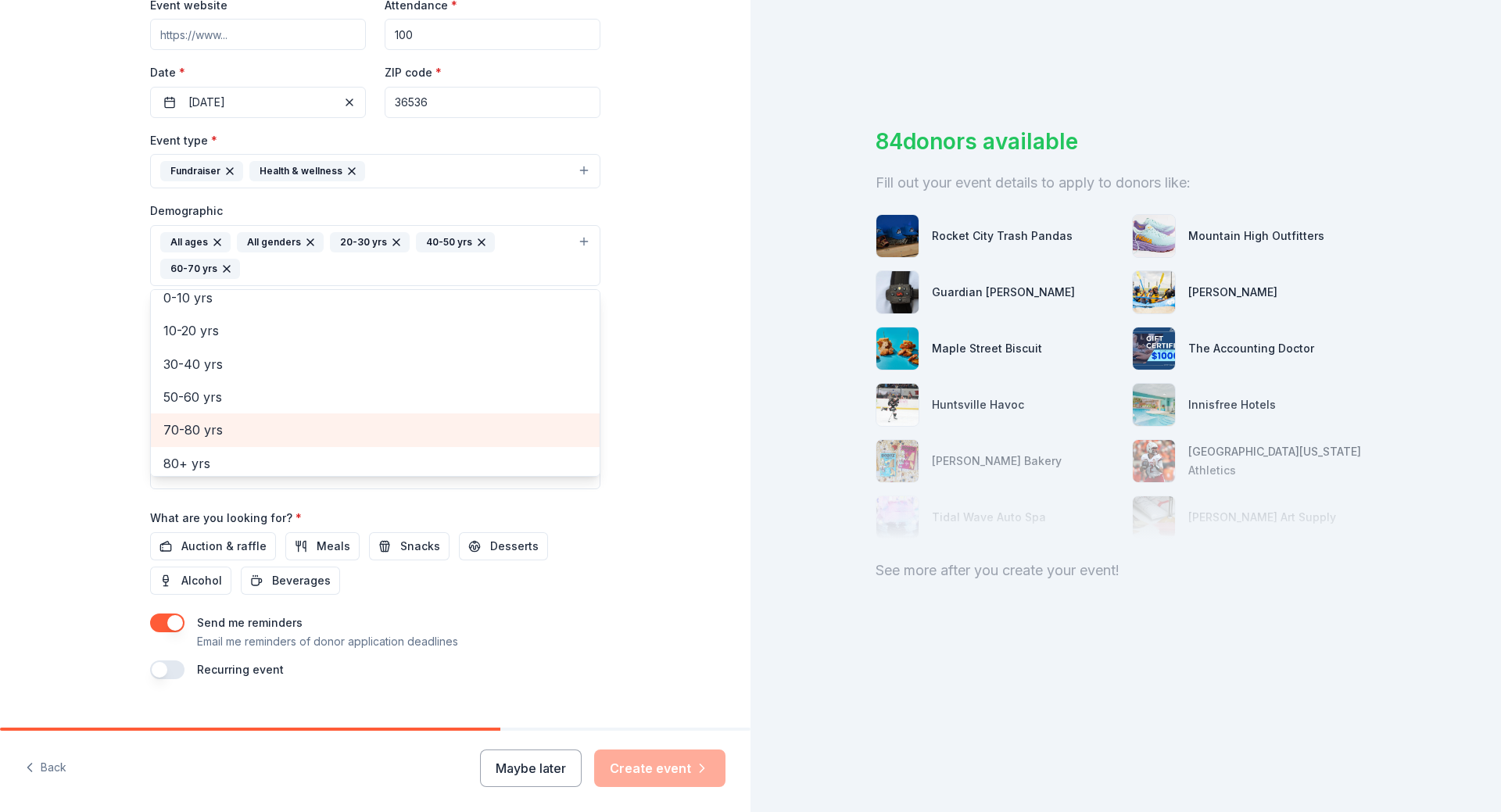
click at [233, 431] on span "70-80 yrs" at bounding box center [375, 430] width 423 height 21
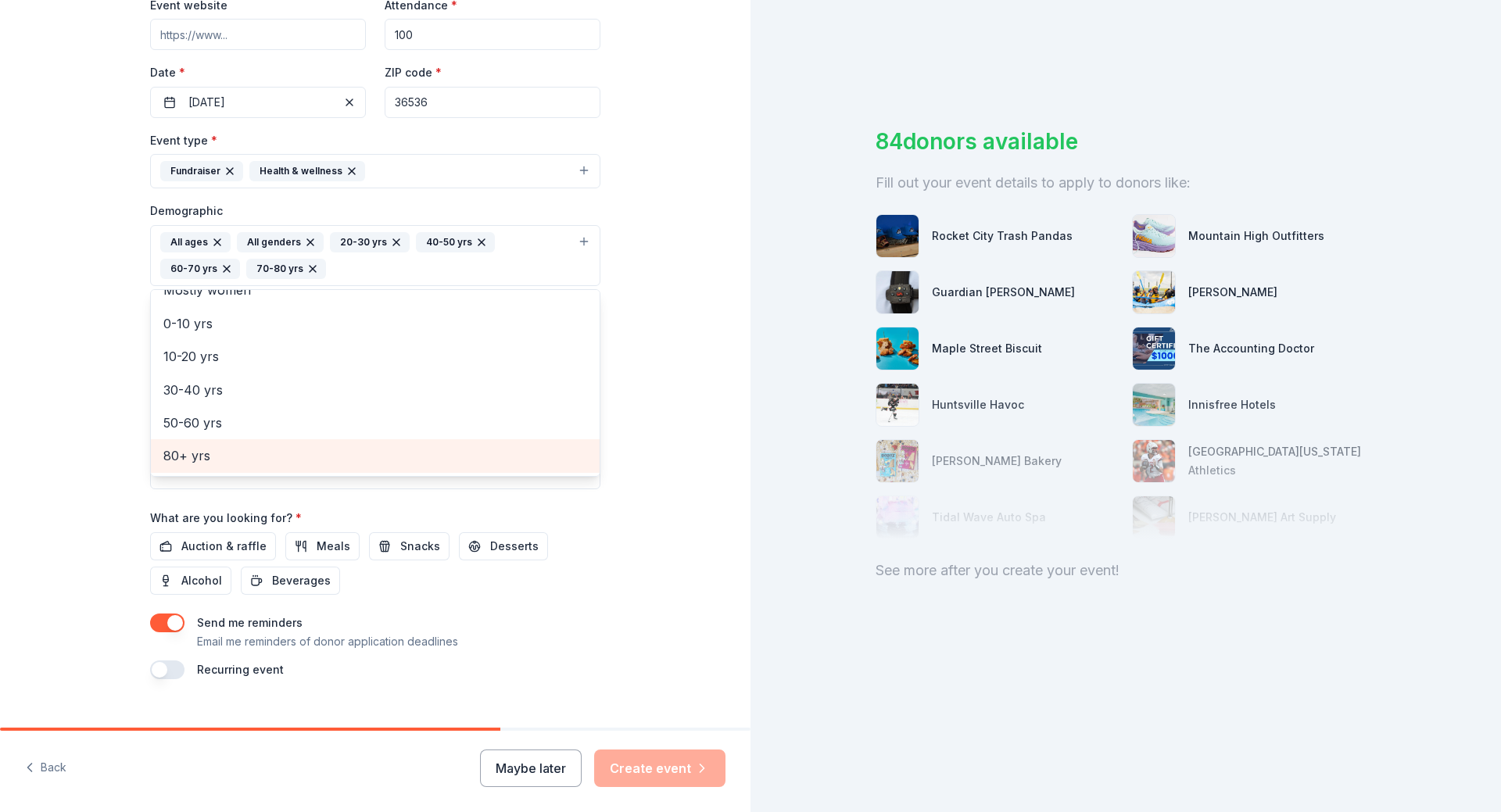
click at [230, 446] on span "80+ yrs" at bounding box center [375, 455] width 423 height 21
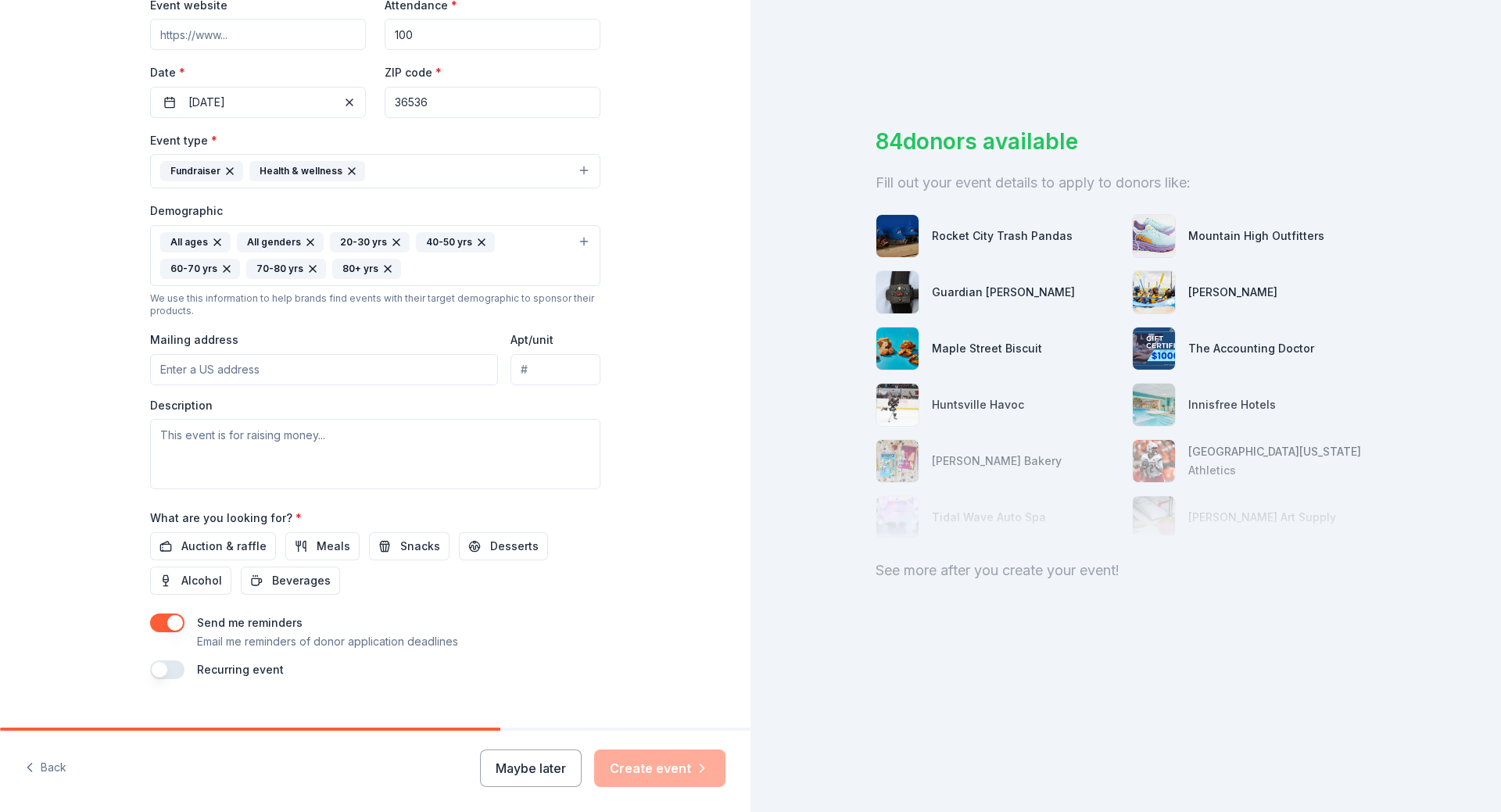
click at [211, 244] on icon "button" at bounding box center [217, 242] width 12 height 12
click at [224, 367] on input "Mailing address" at bounding box center [324, 370] width 348 height 31
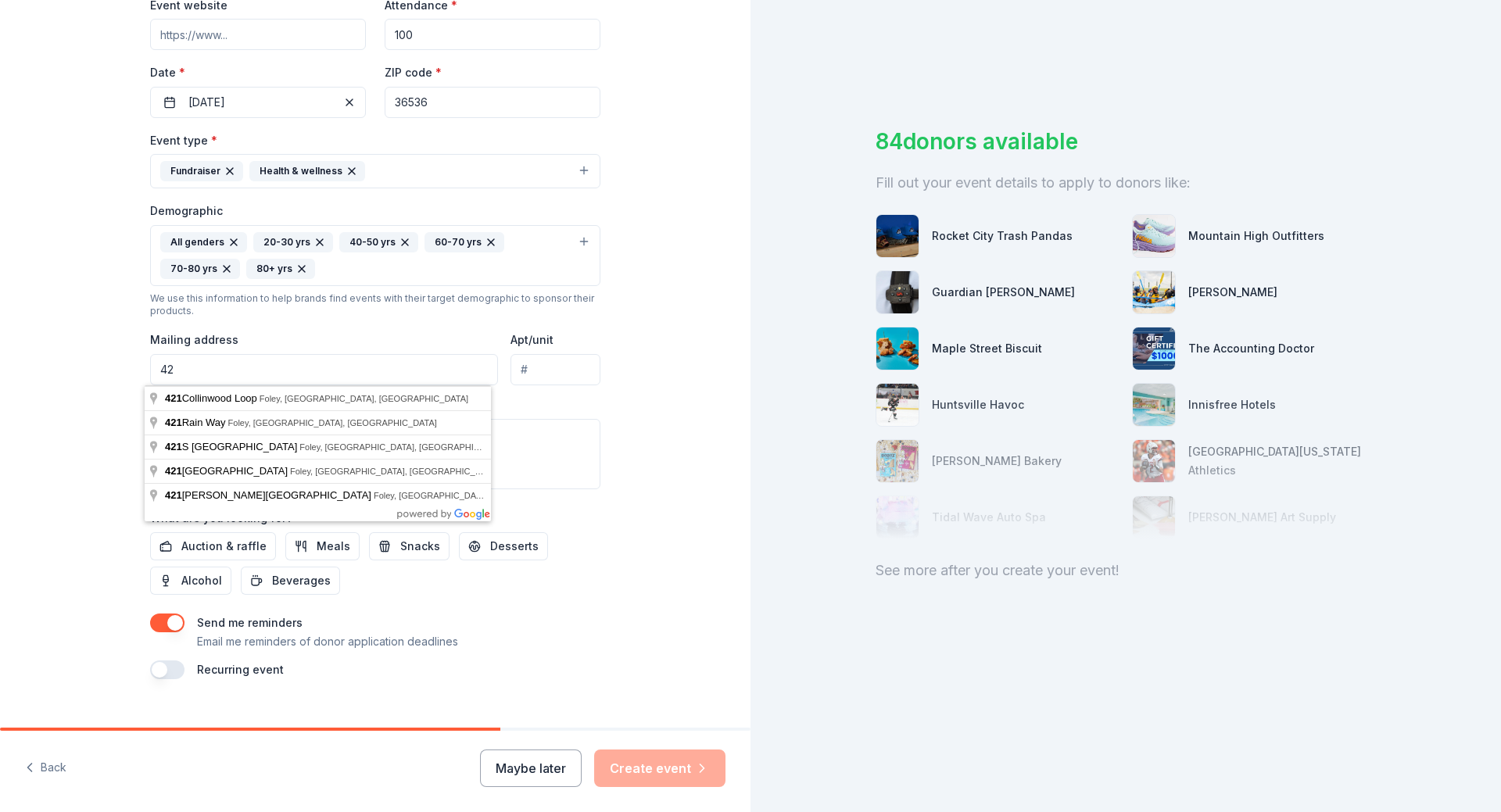
type input "4"
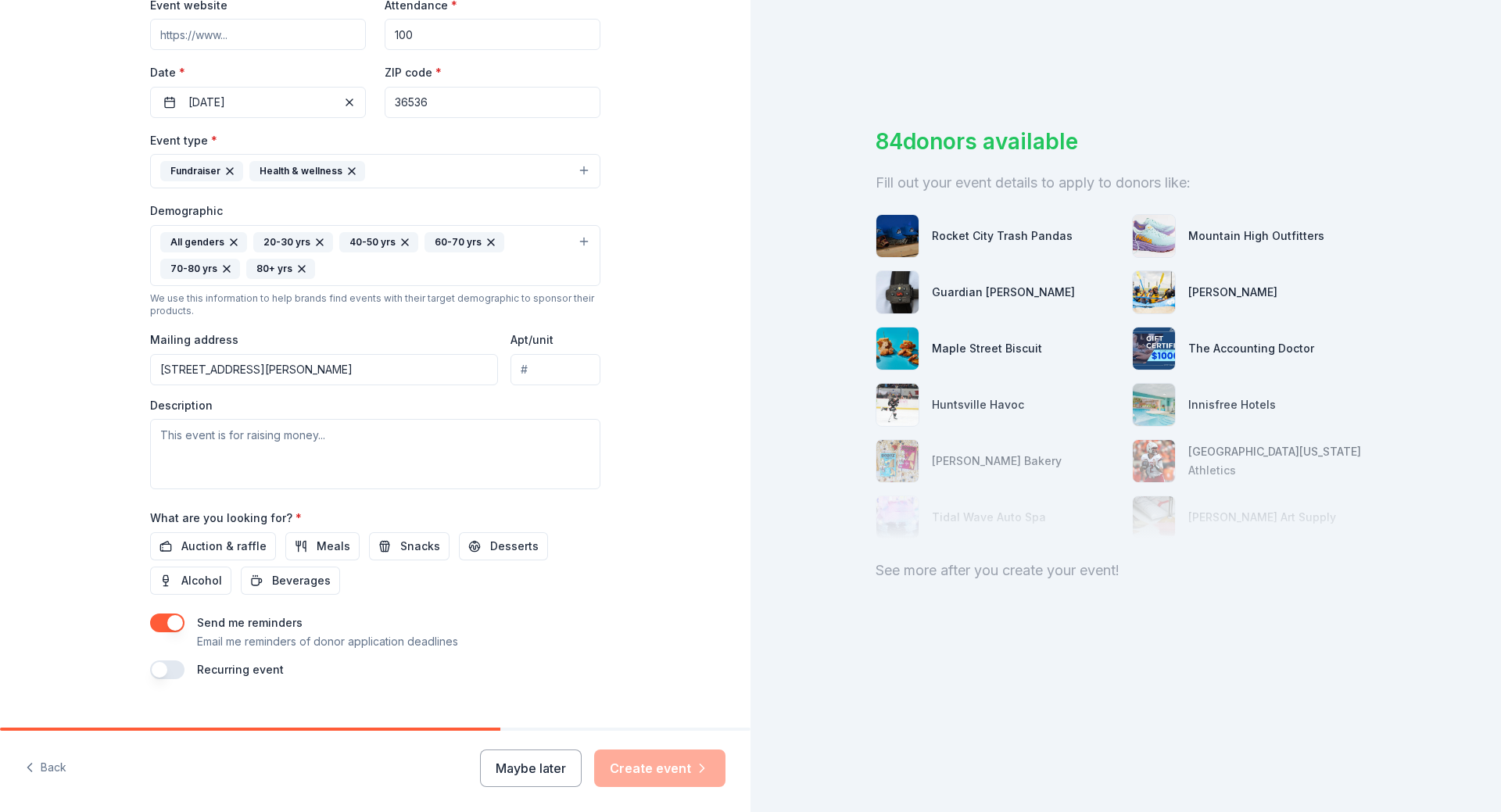
type input "[STREET_ADDRESS][PERSON_NAME]"
click at [280, 435] on textarea at bounding box center [376, 454] width 450 height 71
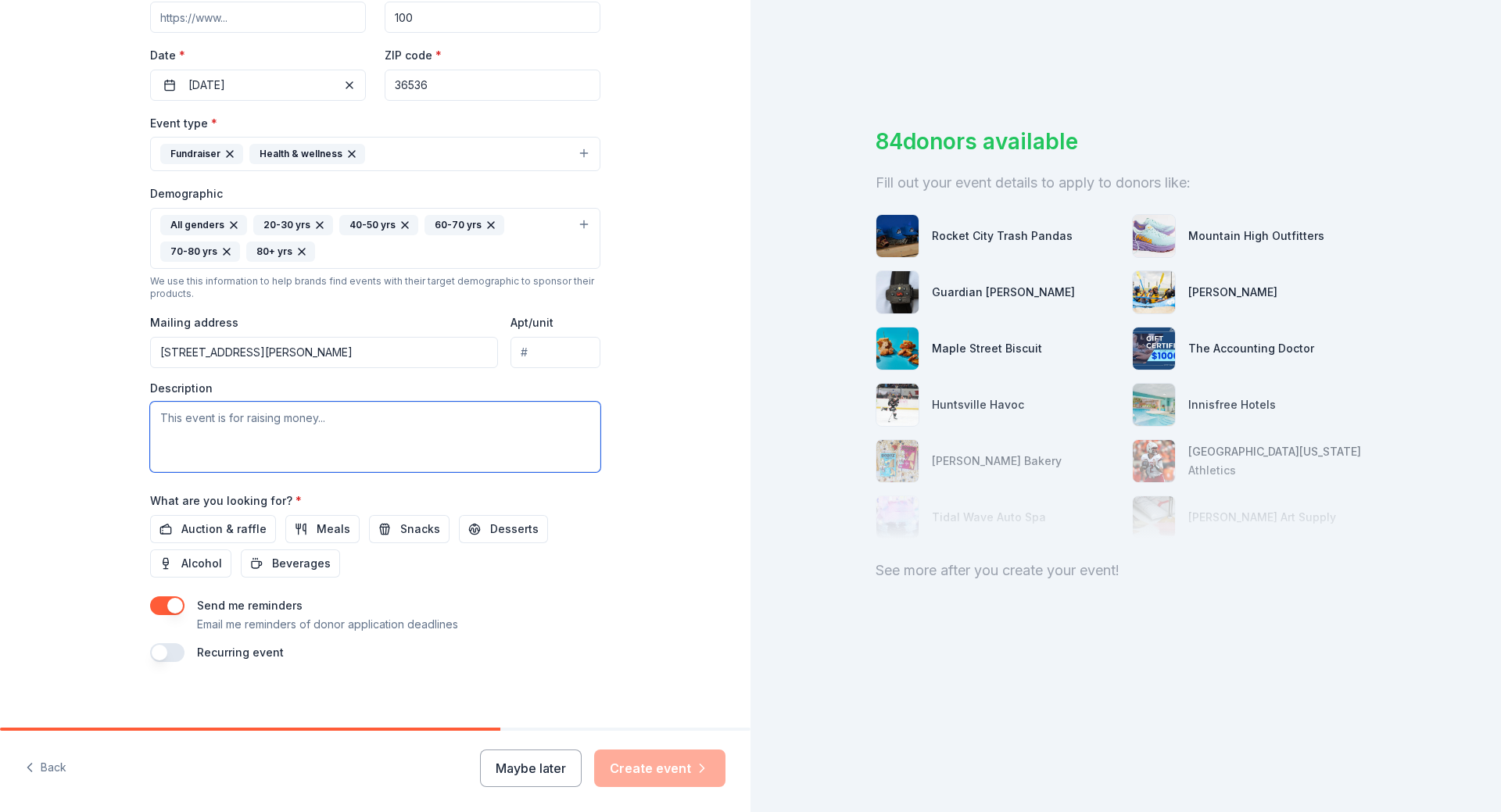
scroll to position [343, 0]
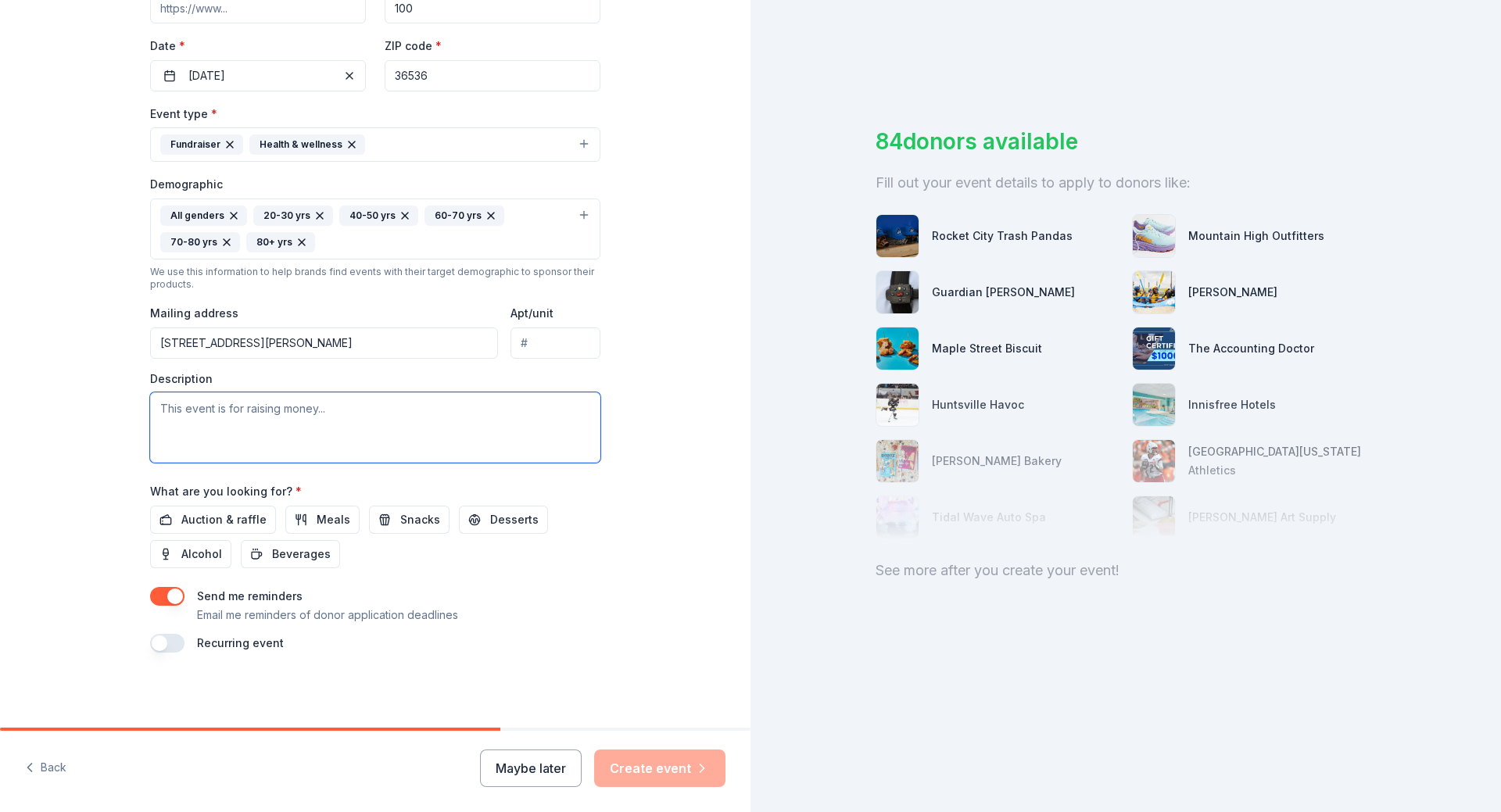
paste textarea "to strengthen couples' love for [PERSON_NAME] and each other, focusing on hope,…"
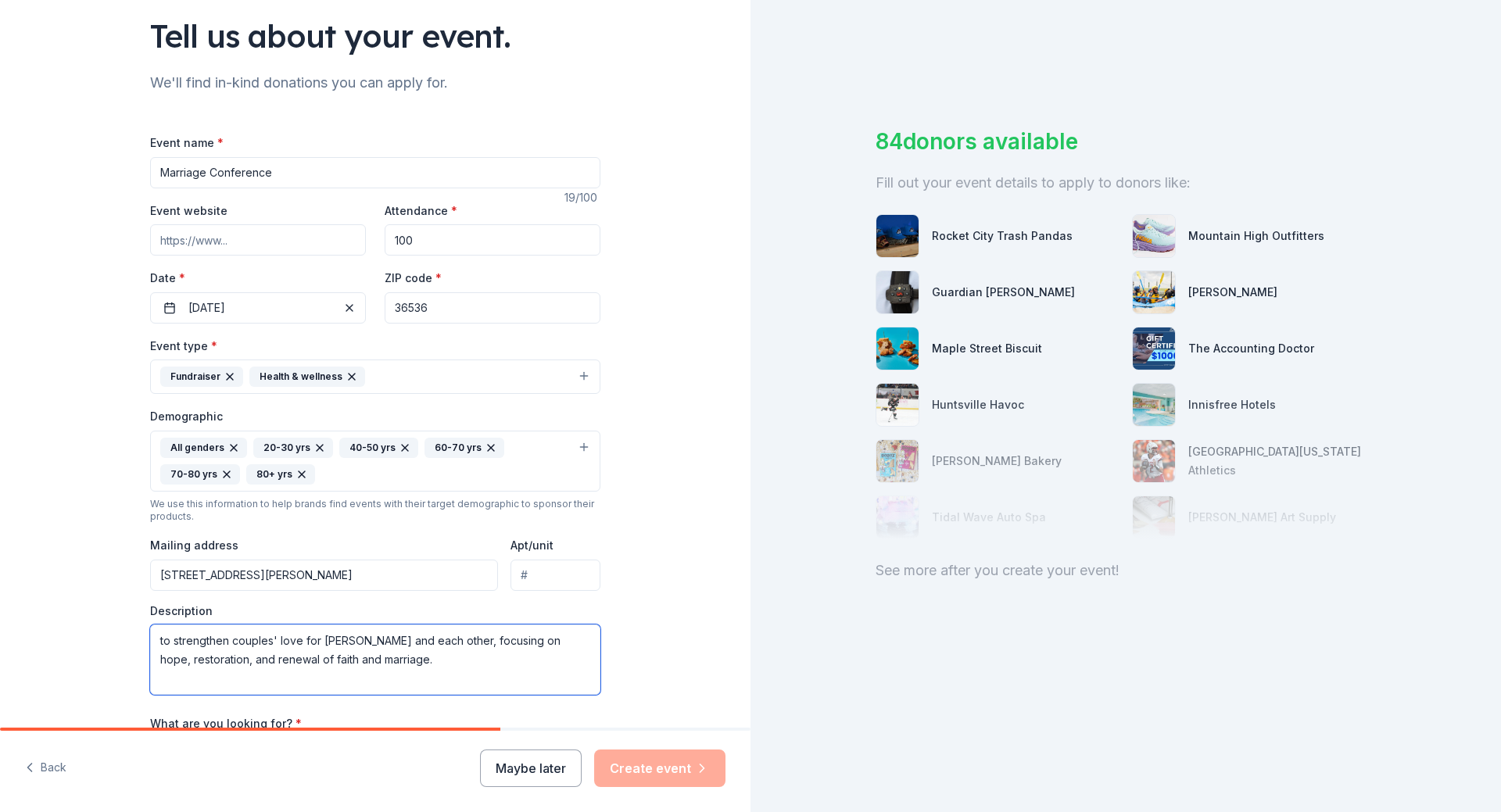
scroll to position [108, 0]
click at [224, 381] on icon "button" at bounding box center [229, 379] width 12 height 12
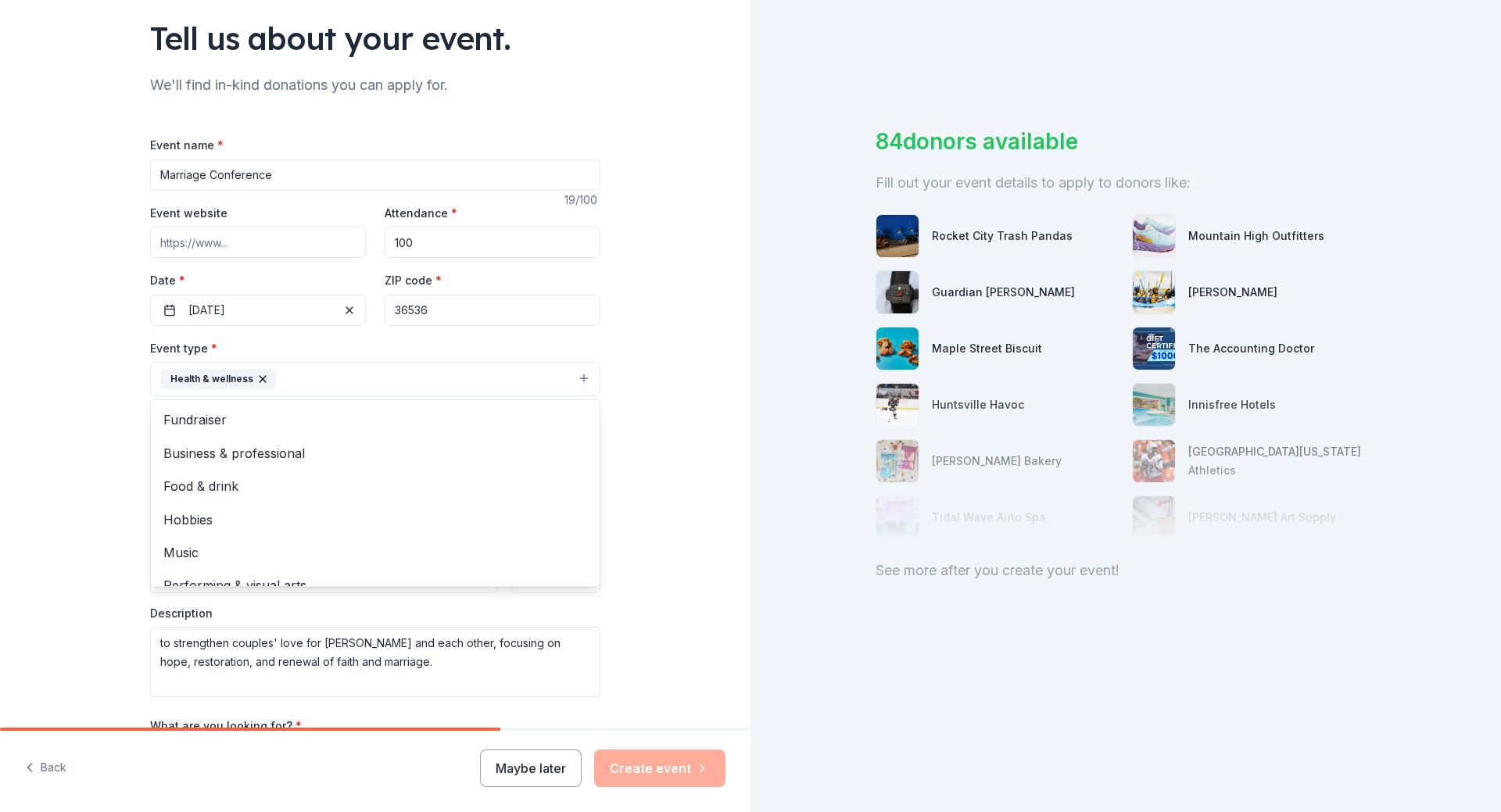
click at [604, 496] on div "Tell us about your event. We'll find in-kind donations you can apply for. Event…" at bounding box center [375, 427] width 501 height 1070
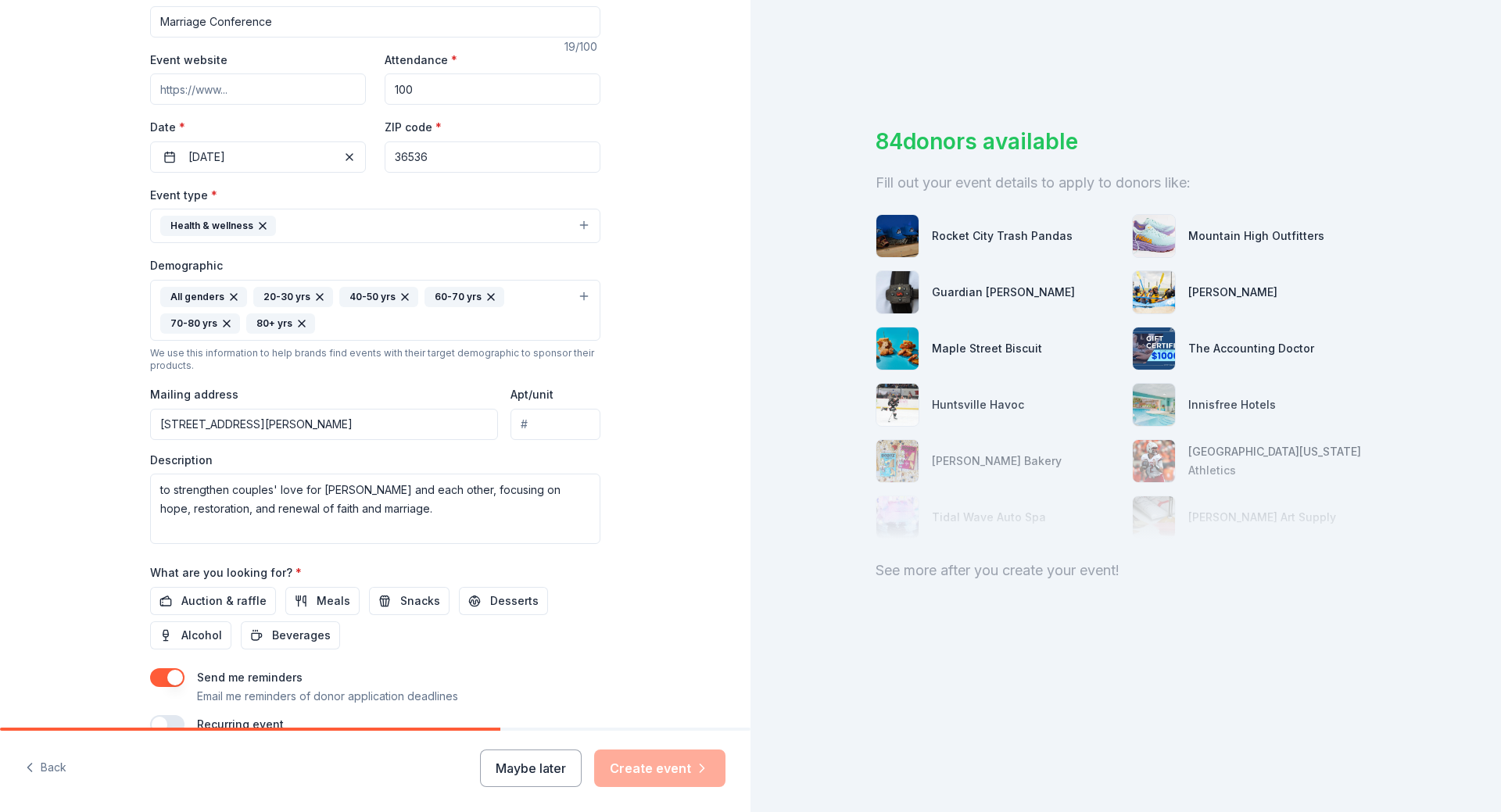
scroll to position [264, 0]
click at [153, 487] on textarea "to strengthen couples' love for [PERSON_NAME] and each other, focusing on hope,…" at bounding box center [376, 505] width 450 height 71
drag, startPoint x: 150, startPoint y: 487, endPoint x: 166, endPoint y: 491, distance: 16.5
click at [166, 491] on textarea "to strengthen couples' love for [PERSON_NAME] and each other, focusing on hope,…" at bounding box center [376, 505] width 450 height 71
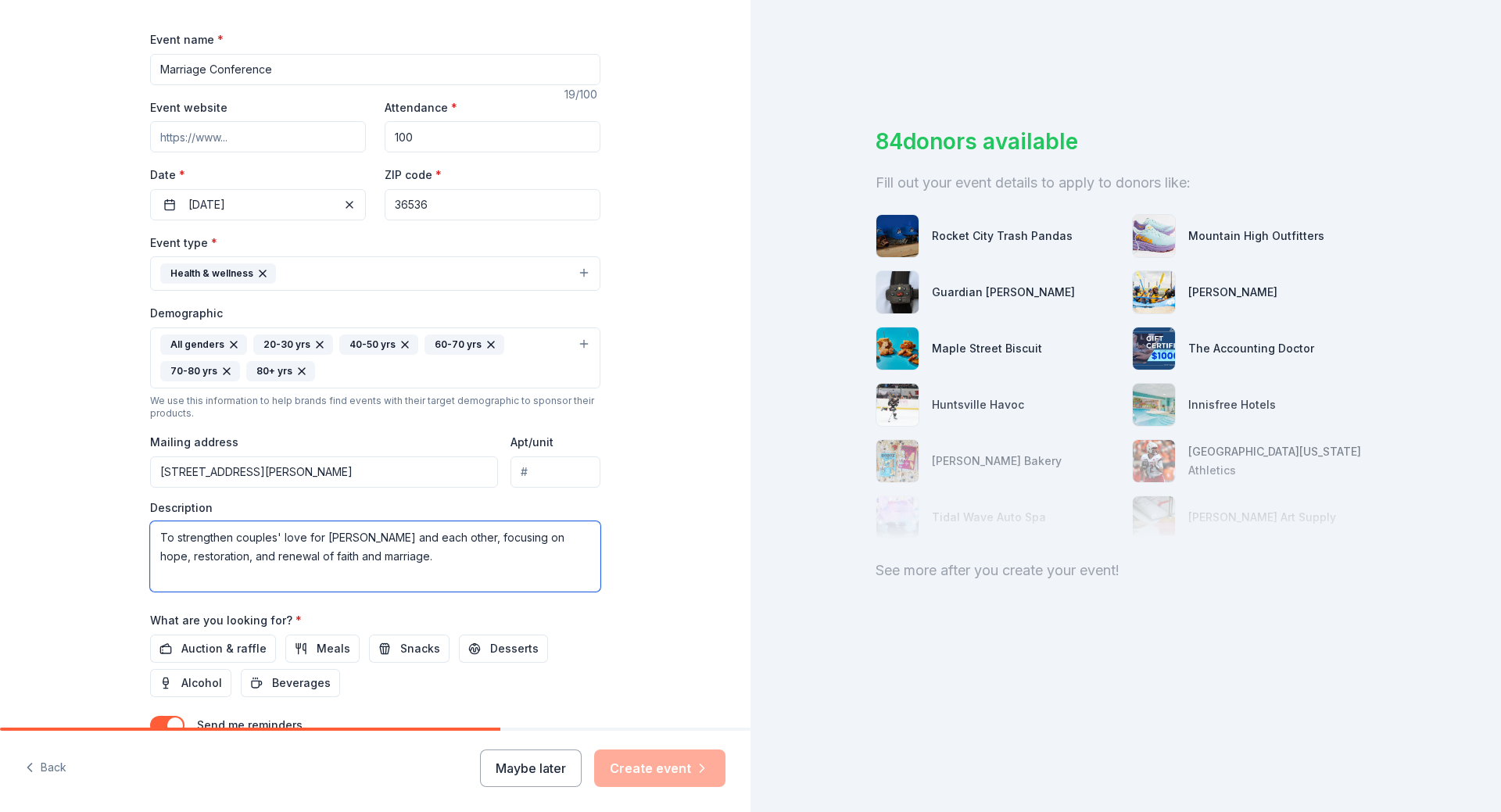
scroll to position [186, 0]
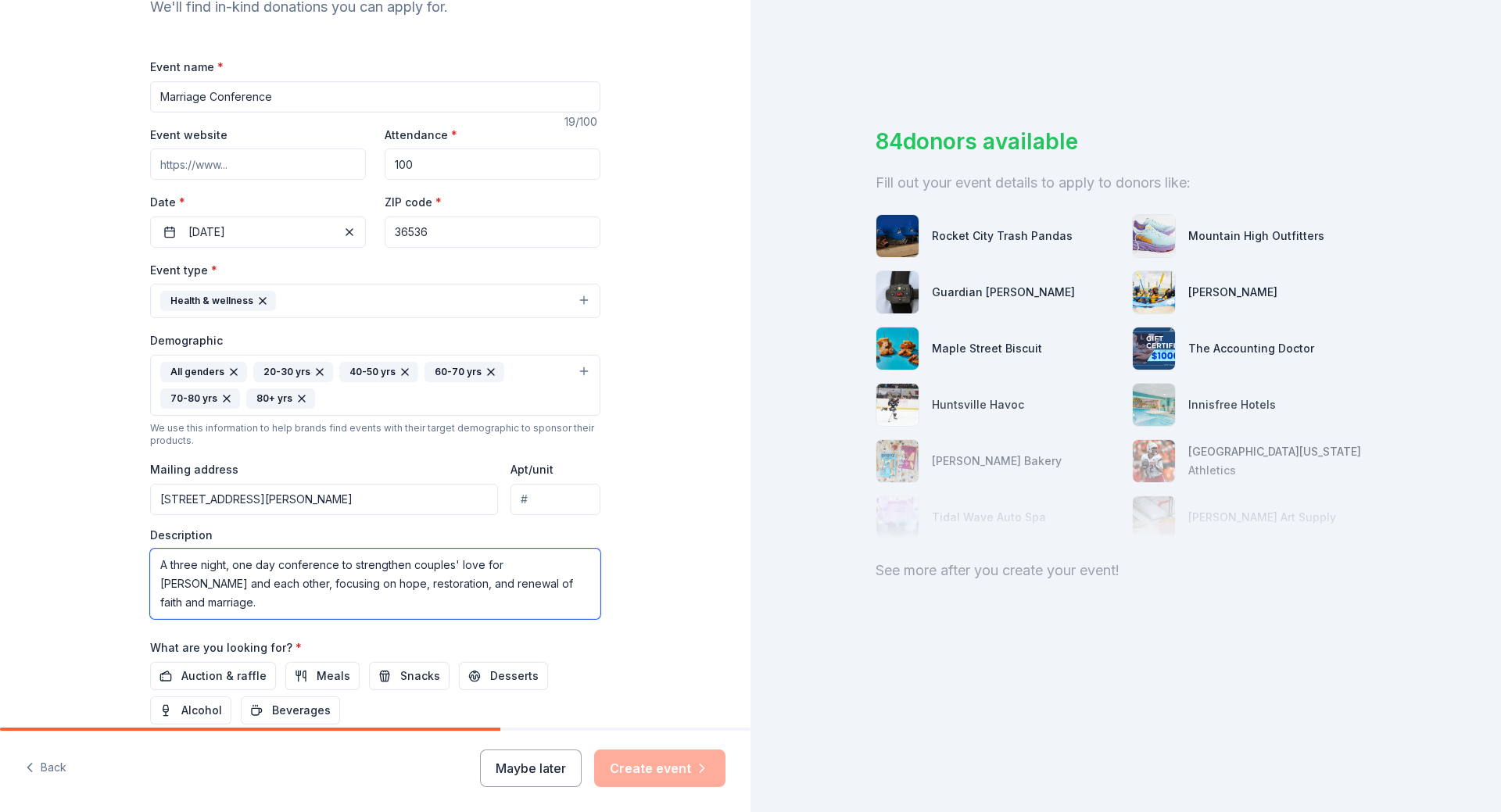
click at [518, 586] on textarea "A three night, one day conference to strengthen couples' love for [PERSON_NAME]…" at bounding box center [376, 584] width 450 height 71
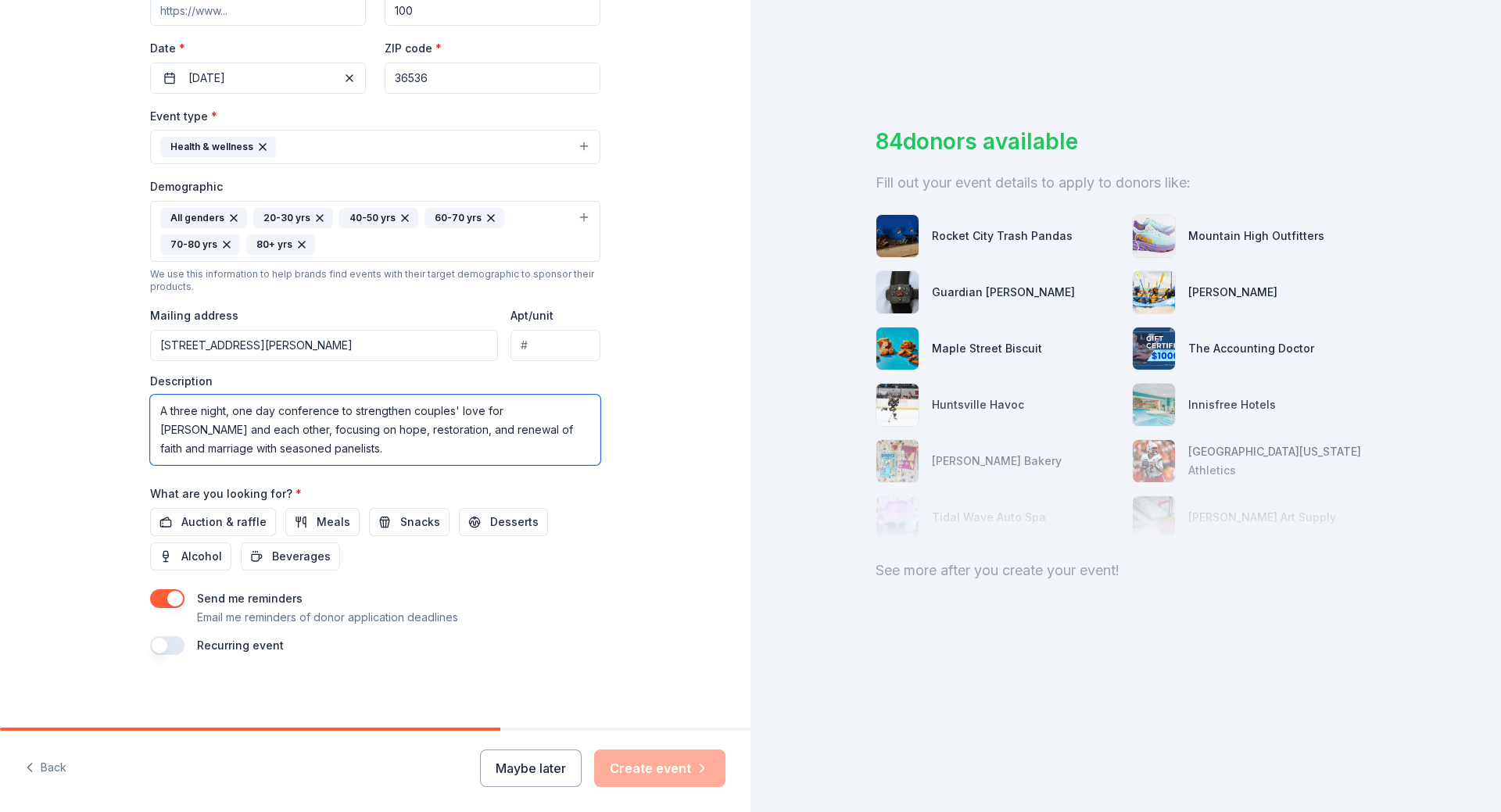
scroll to position [343, 0]
type textarea "A three night, one day conference to strengthen couples' love for [PERSON_NAME]…"
click at [187, 509] on button "Auction & raffle" at bounding box center [213, 519] width 126 height 28
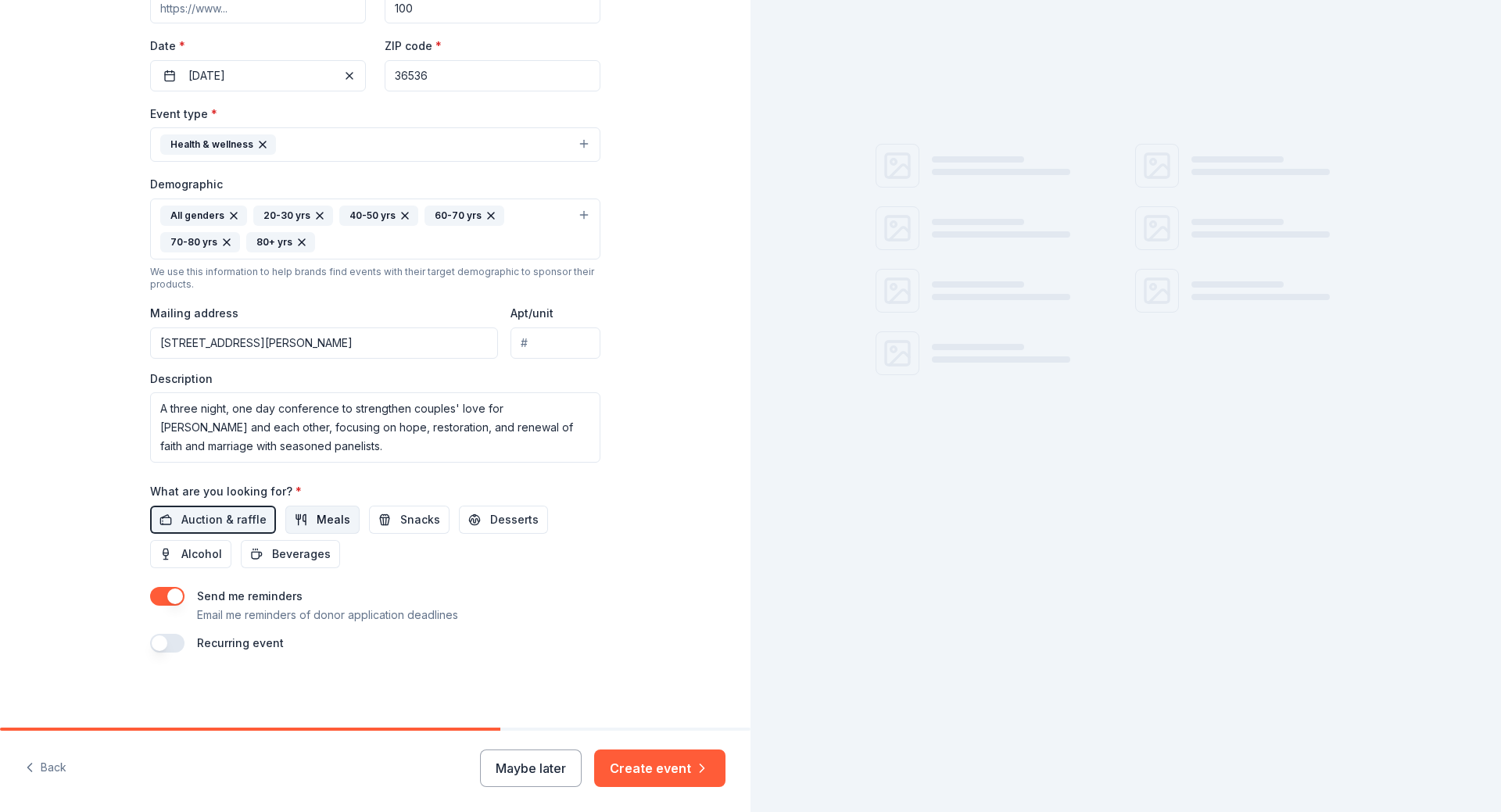
click at [321, 518] on span "Meals" at bounding box center [333, 519] width 34 height 19
click at [379, 510] on button "Snacks" at bounding box center [409, 519] width 81 height 28
click at [290, 555] on span "Beverages" at bounding box center [301, 554] width 58 height 19
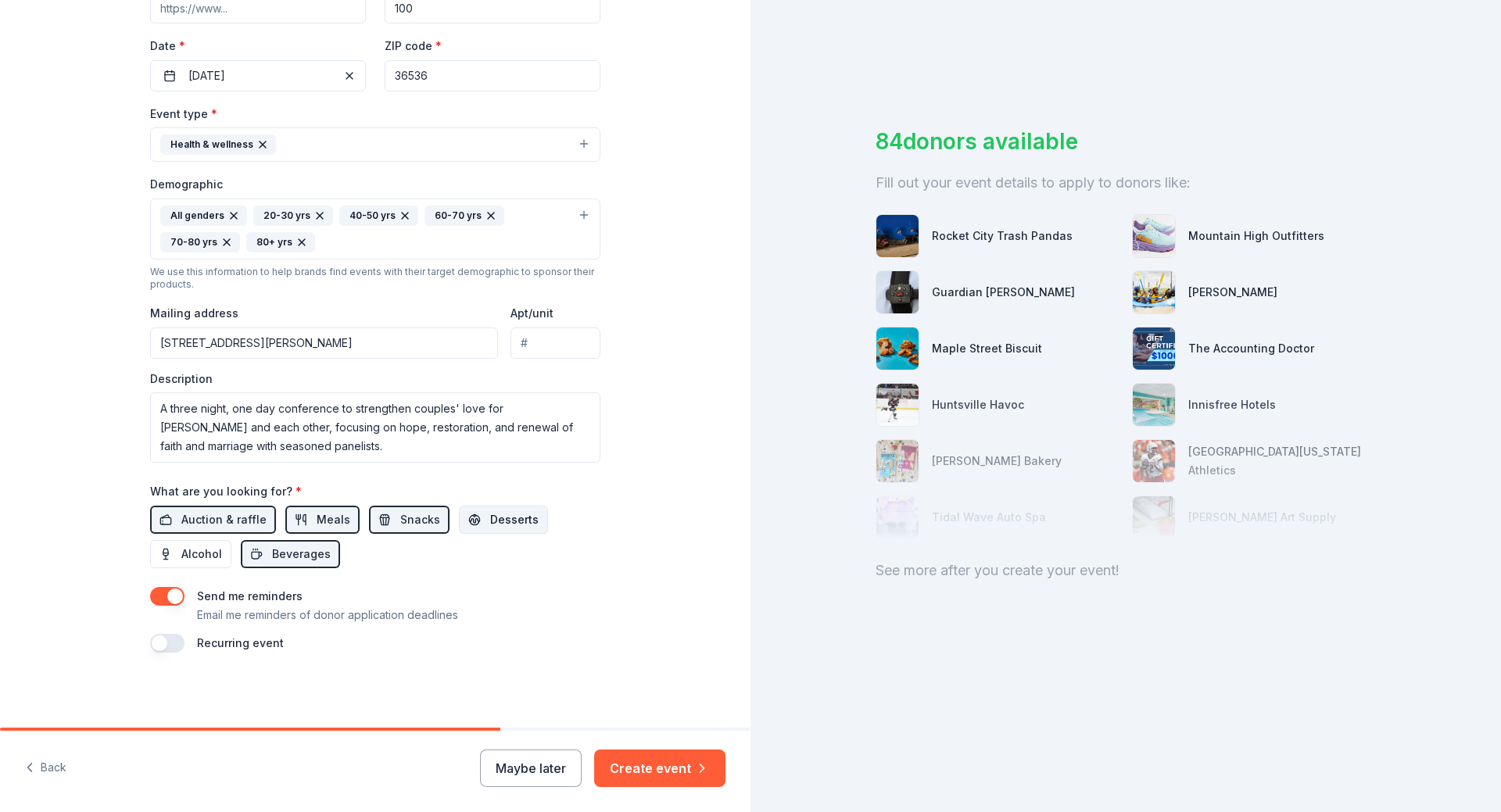
click at [490, 514] on span "Desserts" at bounding box center [514, 519] width 48 height 19
click at [506, 525] on span "Desserts" at bounding box center [514, 519] width 48 height 19
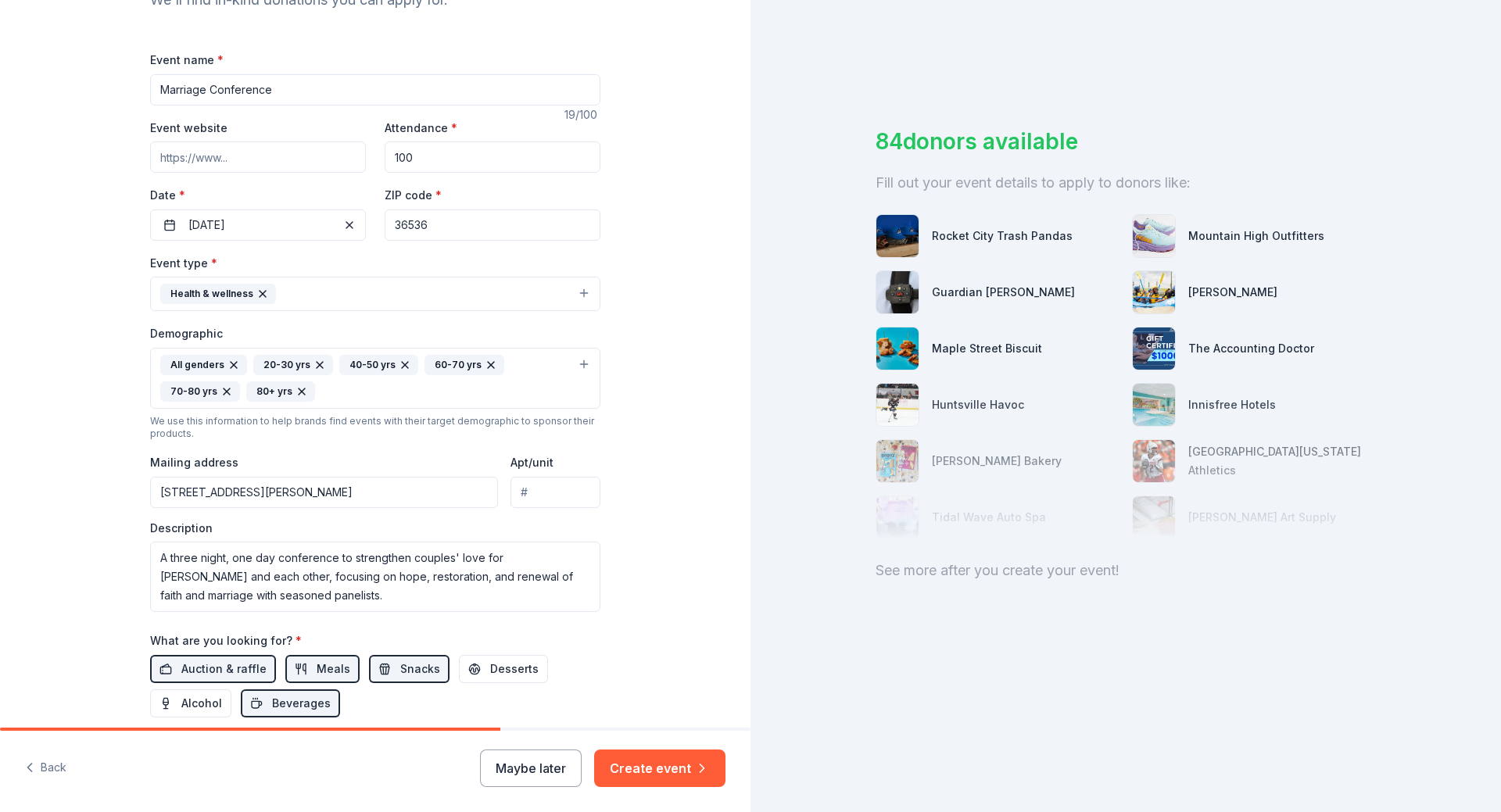
scroll to position [0, 0]
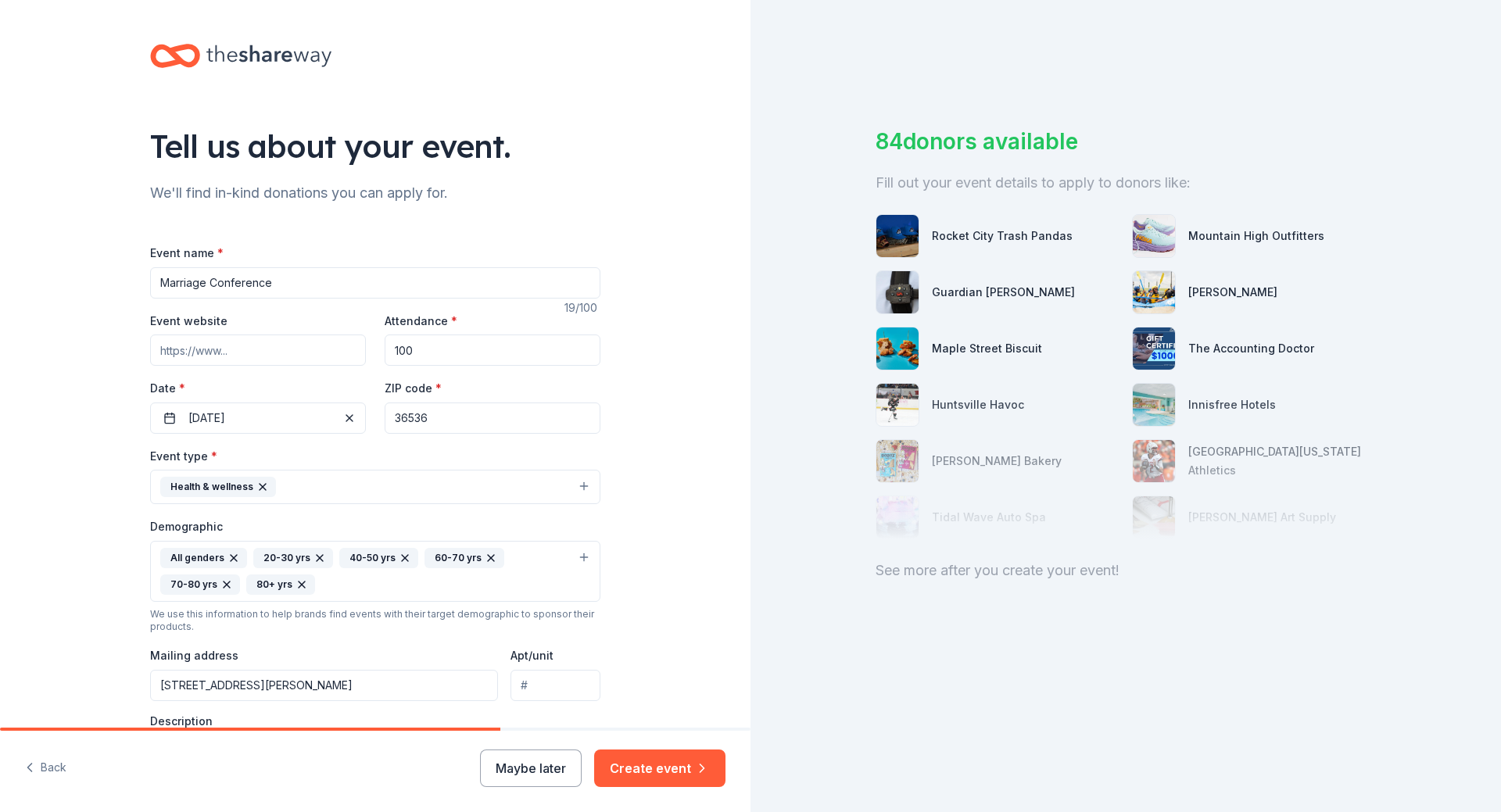
click at [299, 284] on input "Marriage Conference" at bounding box center [376, 283] width 450 height 31
type input "Marriage Conference 2025"
